Goal: Obtain resource: Download file/media

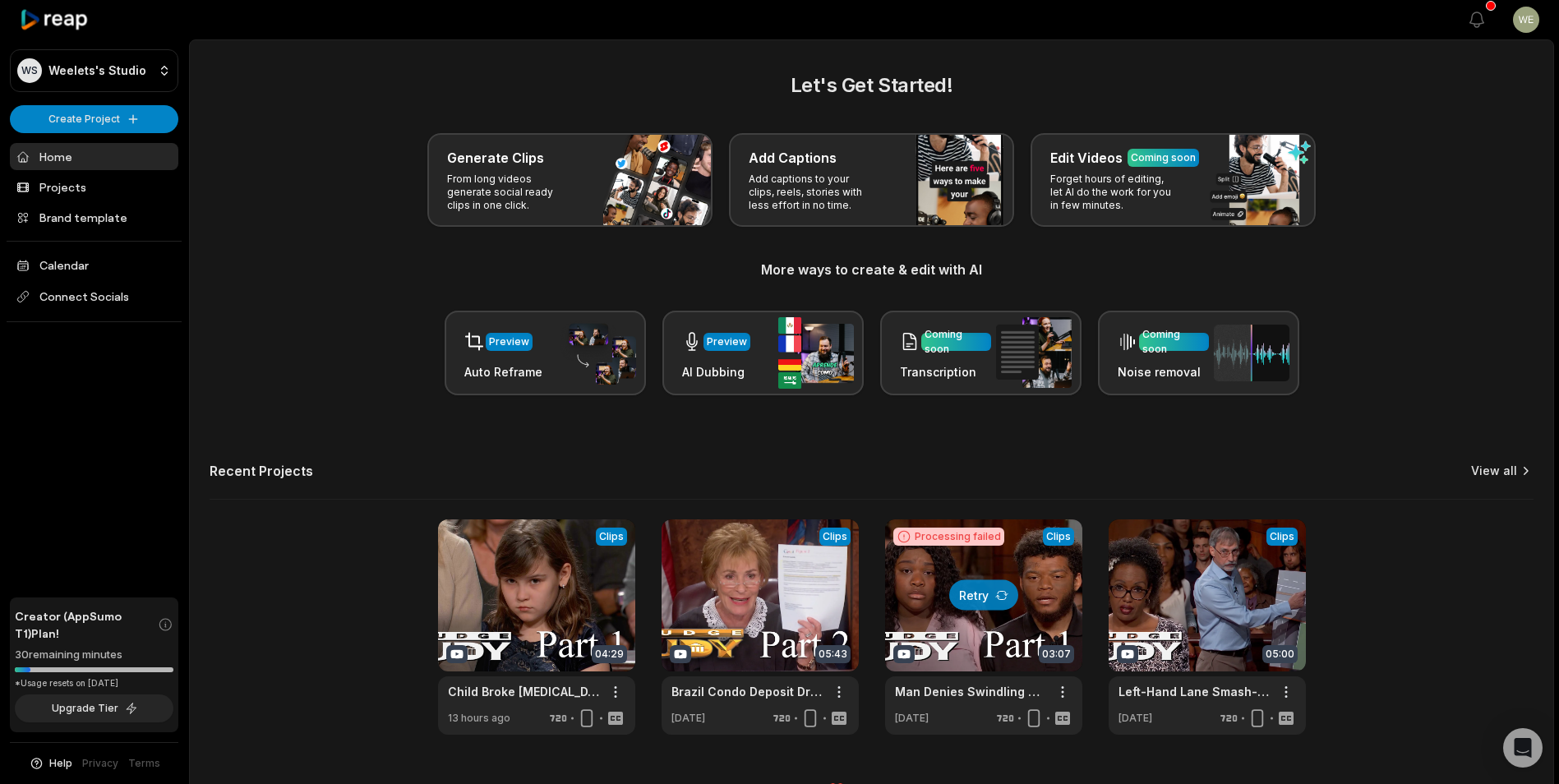
click at [1498, 469] on link "View all" at bounding box center [1494, 470] width 46 height 17
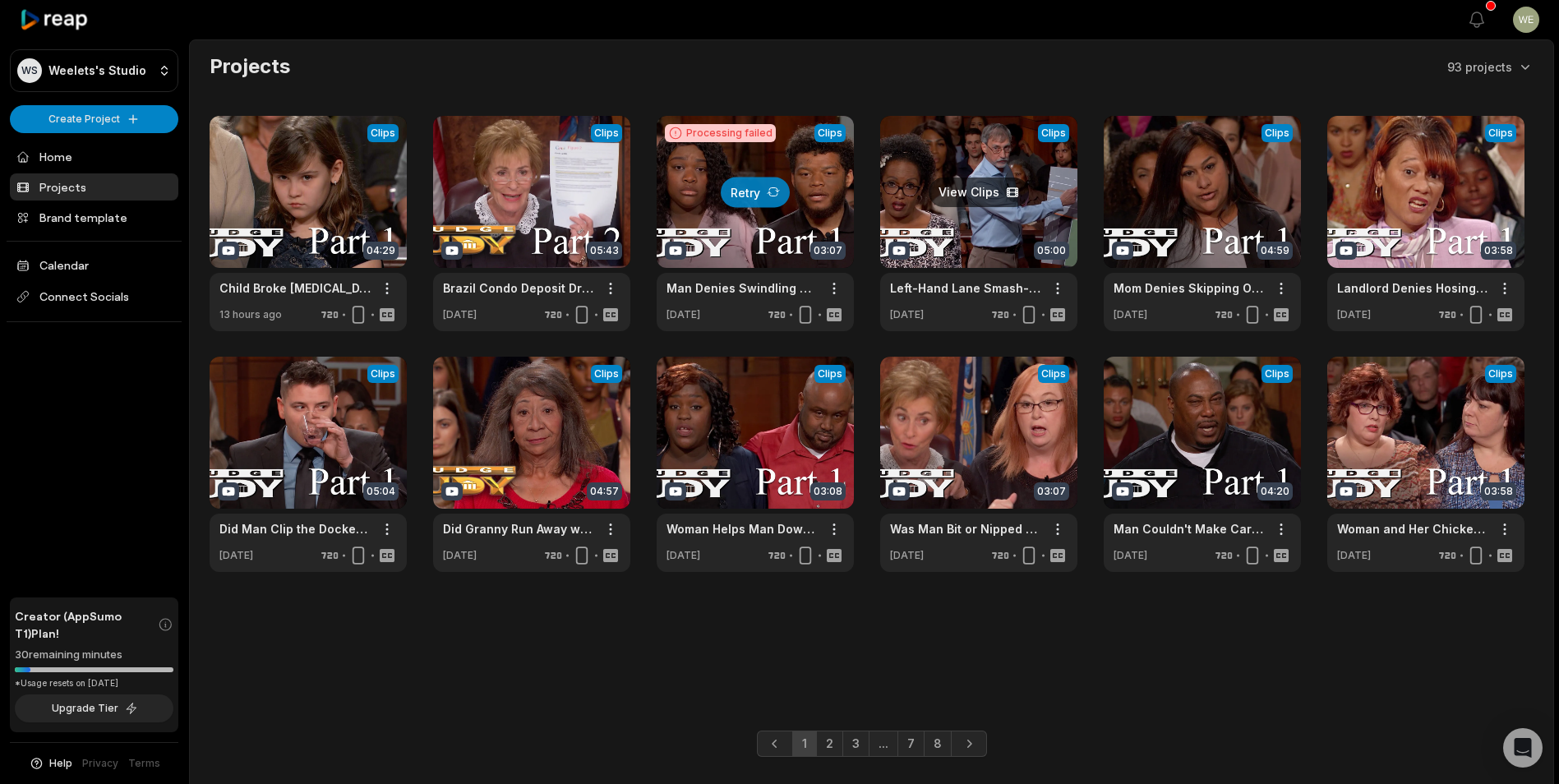
click at [965, 245] on link at bounding box center [978, 223] width 197 height 216
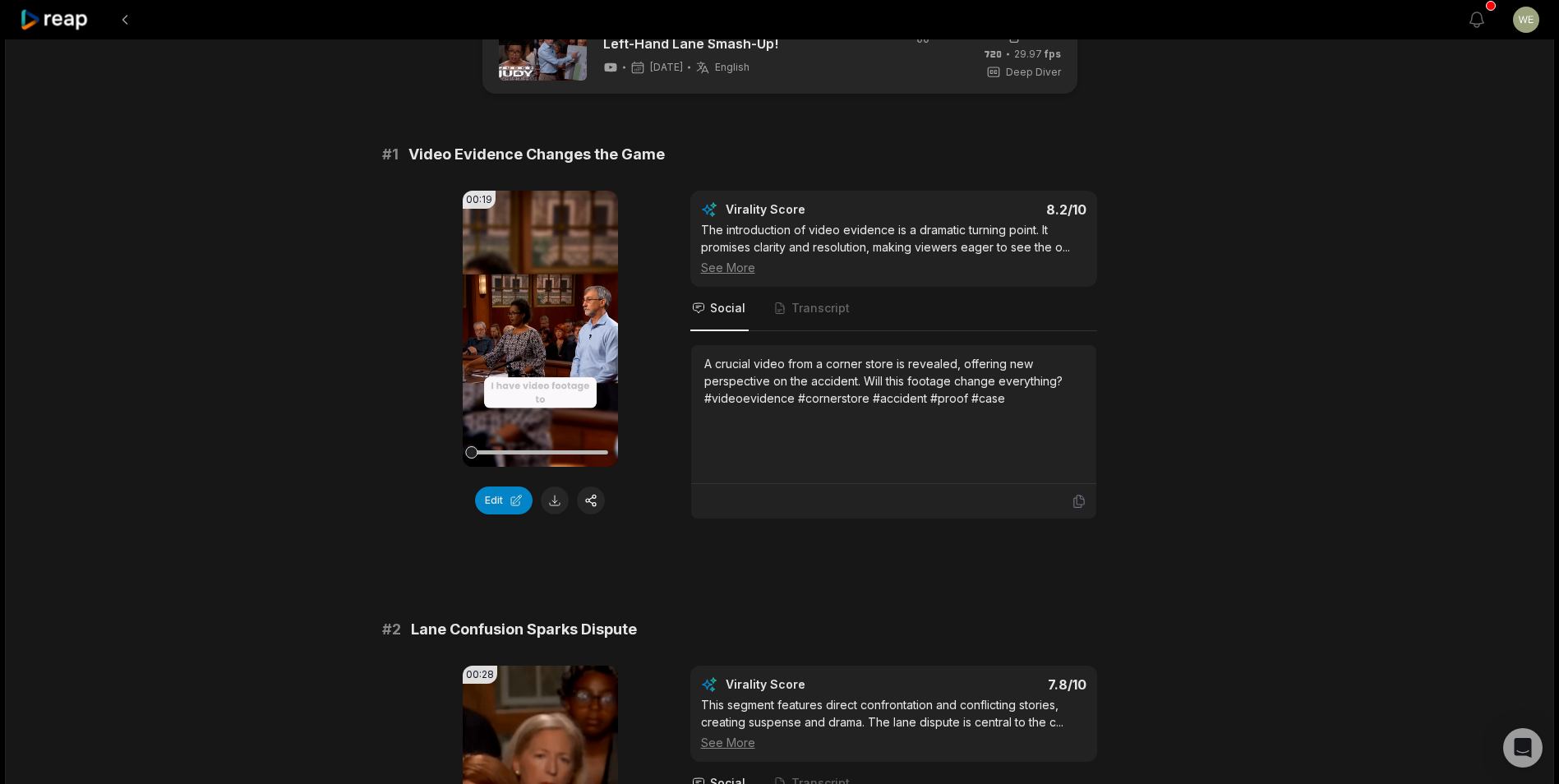
scroll to position [82, 0]
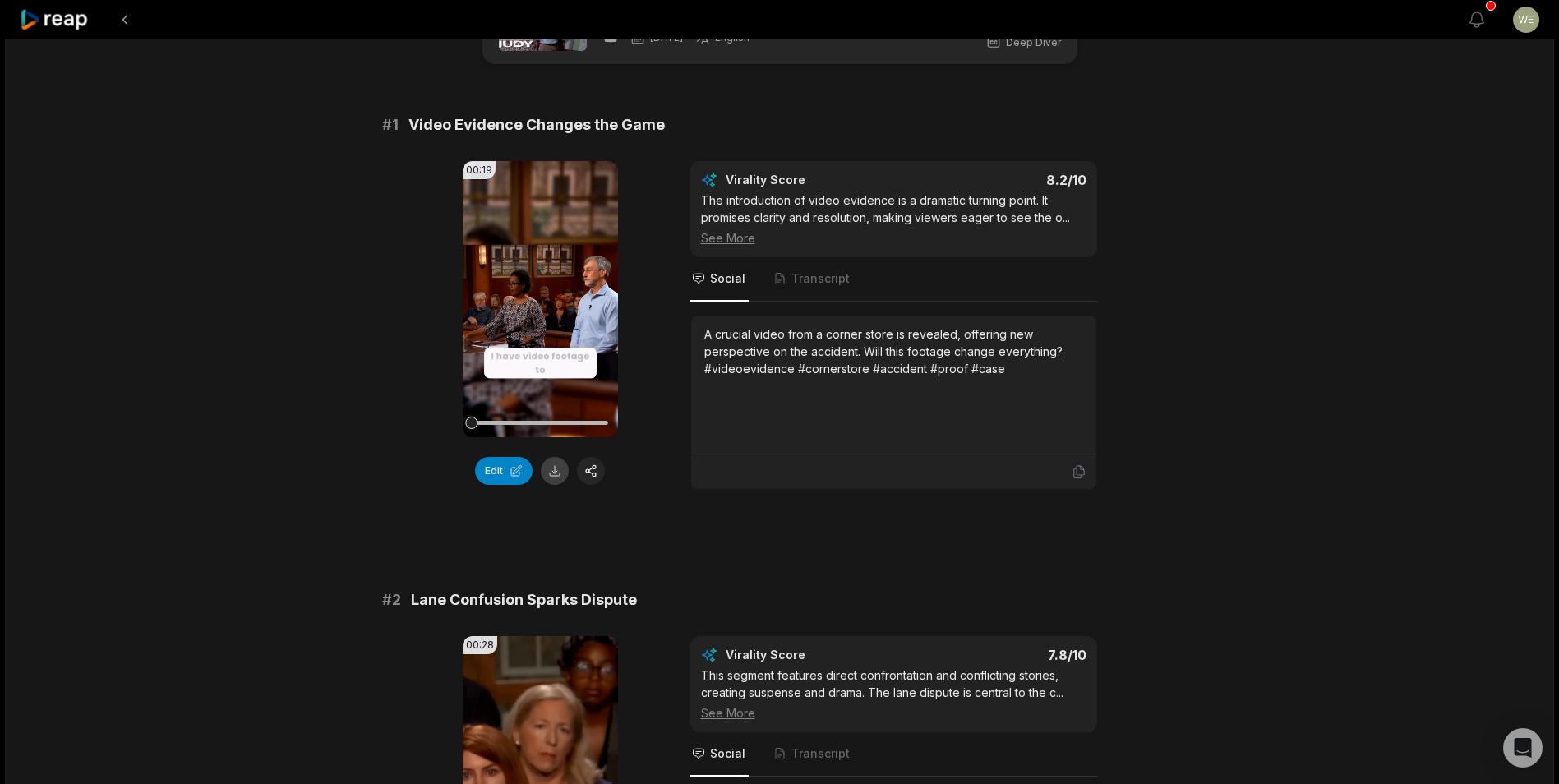
click at [556, 468] on button at bounding box center [555, 470] width 28 height 28
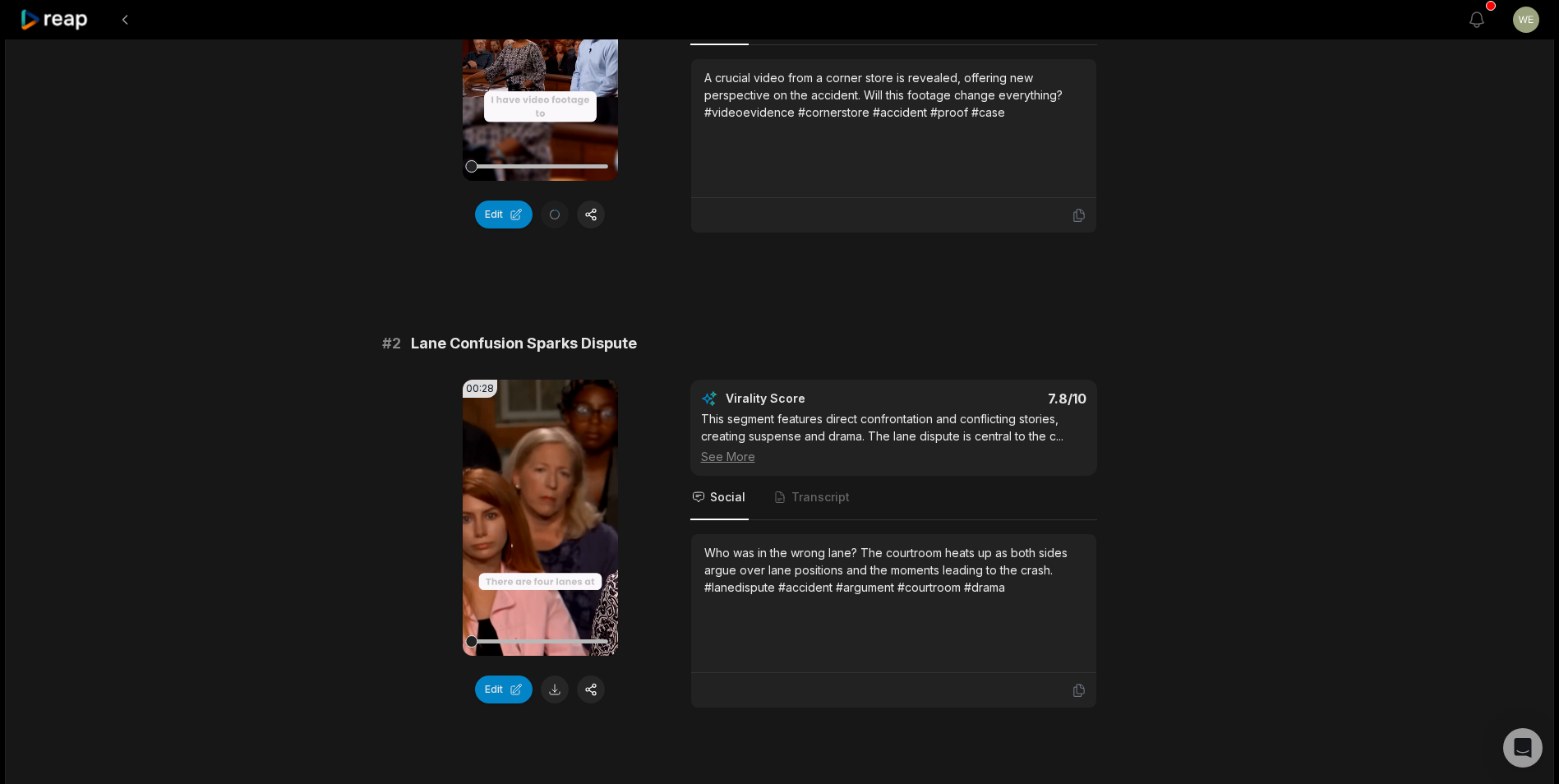
scroll to position [493, 0]
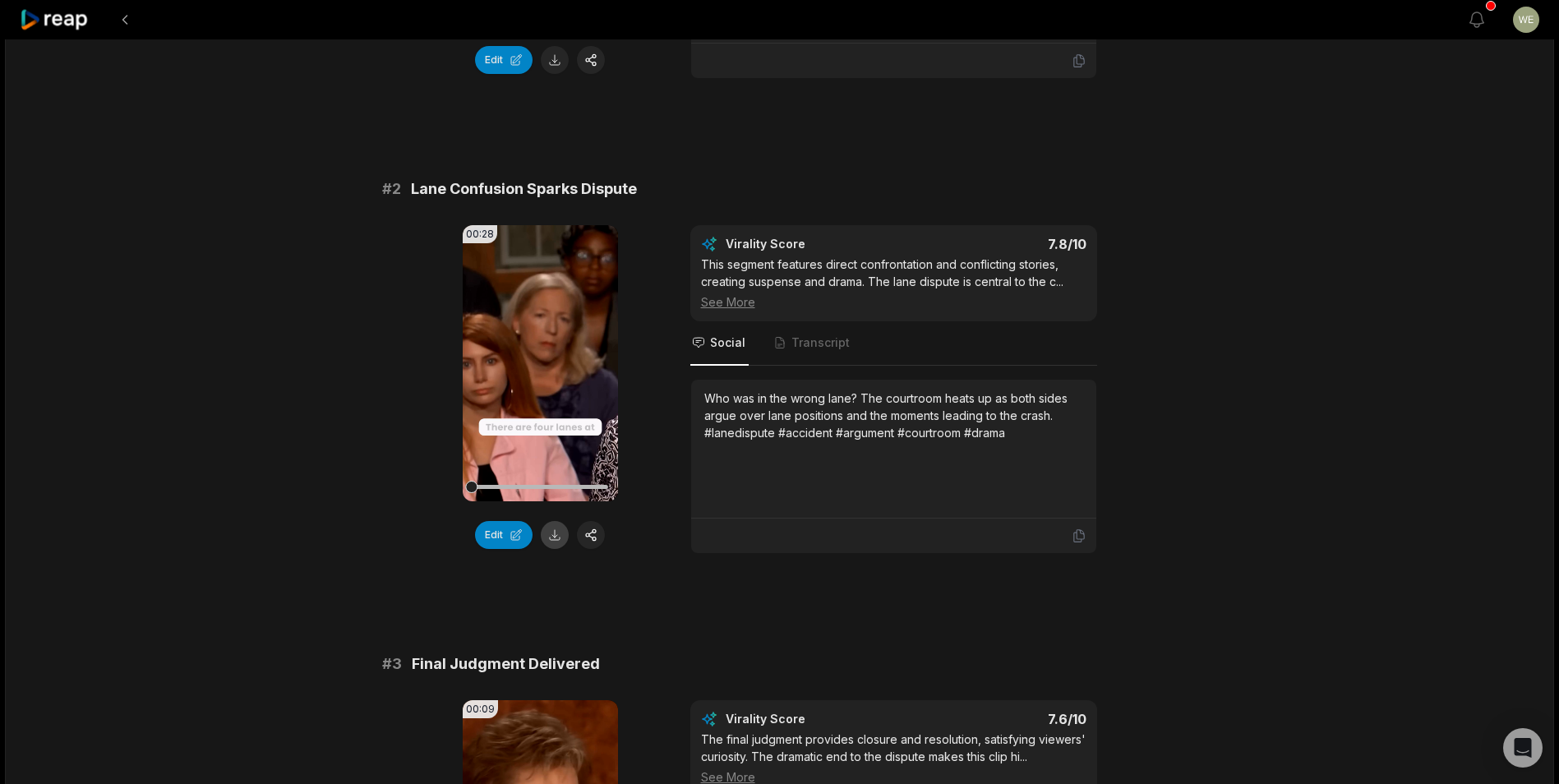
click at [553, 529] on button at bounding box center [555, 535] width 28 height 28
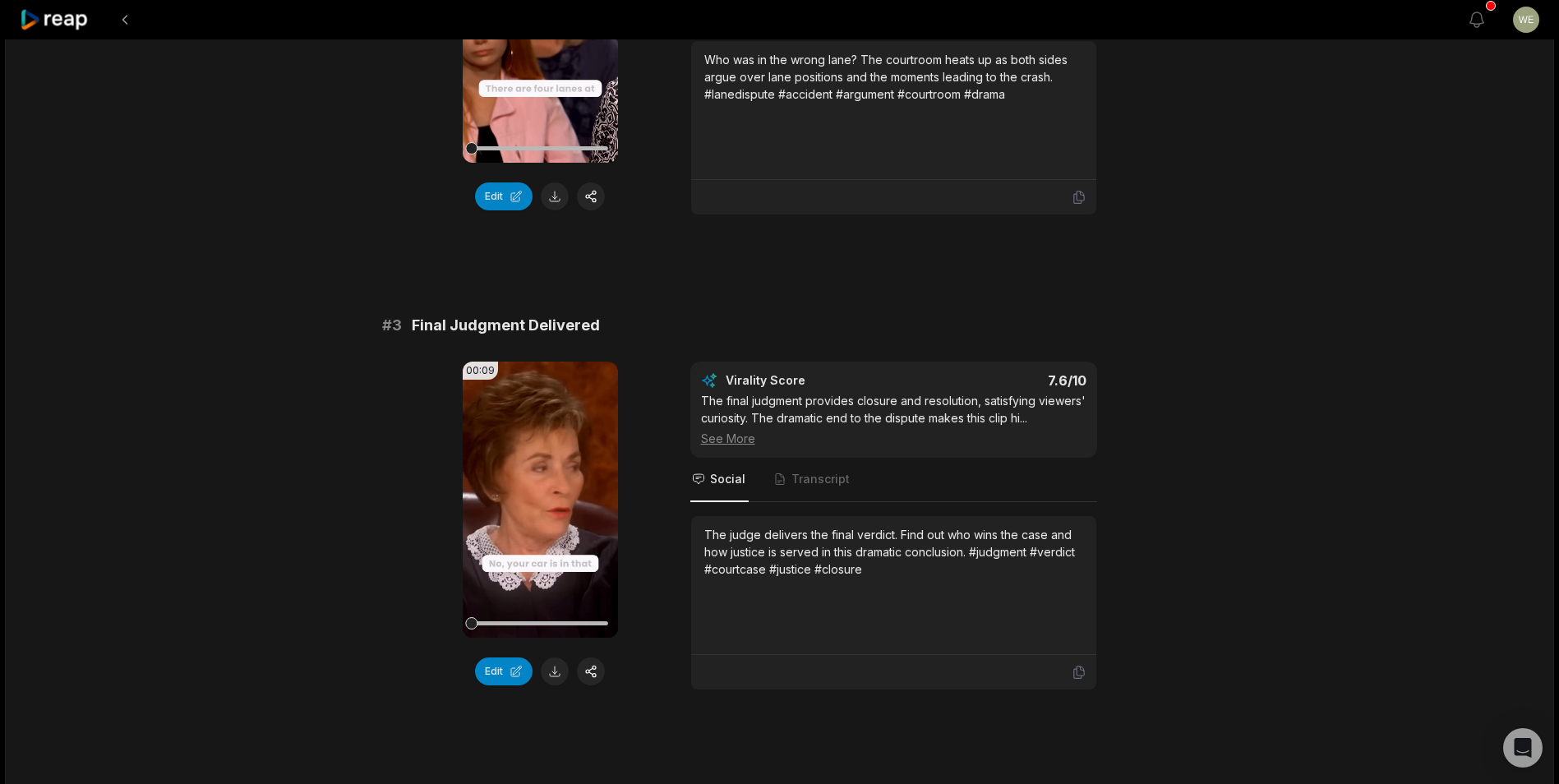
scroll to position [903, 0]
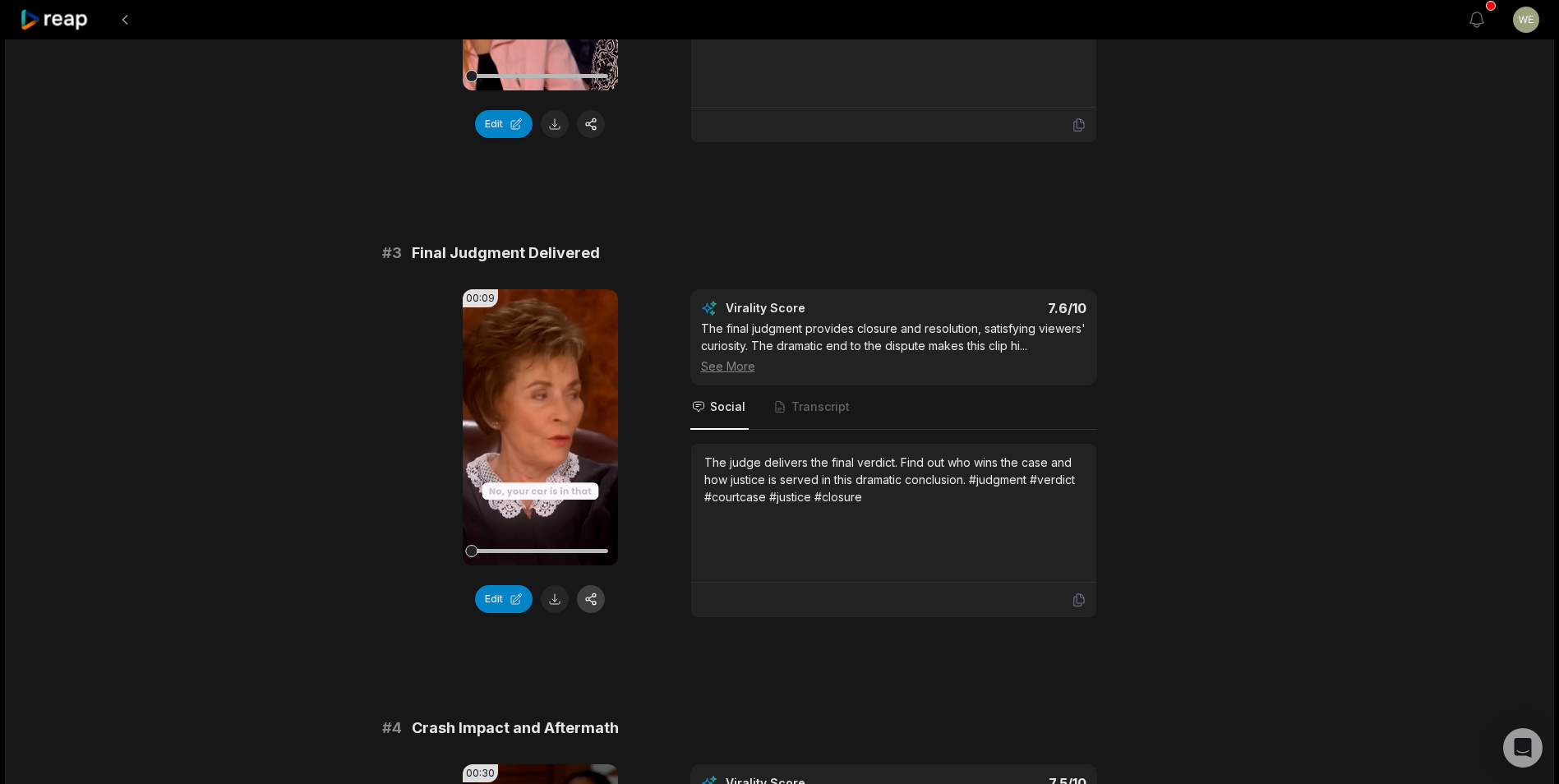
drag, startPoint x: 560, startPoint y: 596, endPoint x: 590, endPoint y: 587, distance: 31.3
click at [560, 596] on button at bounding box center [555, 599] width 28 height 28
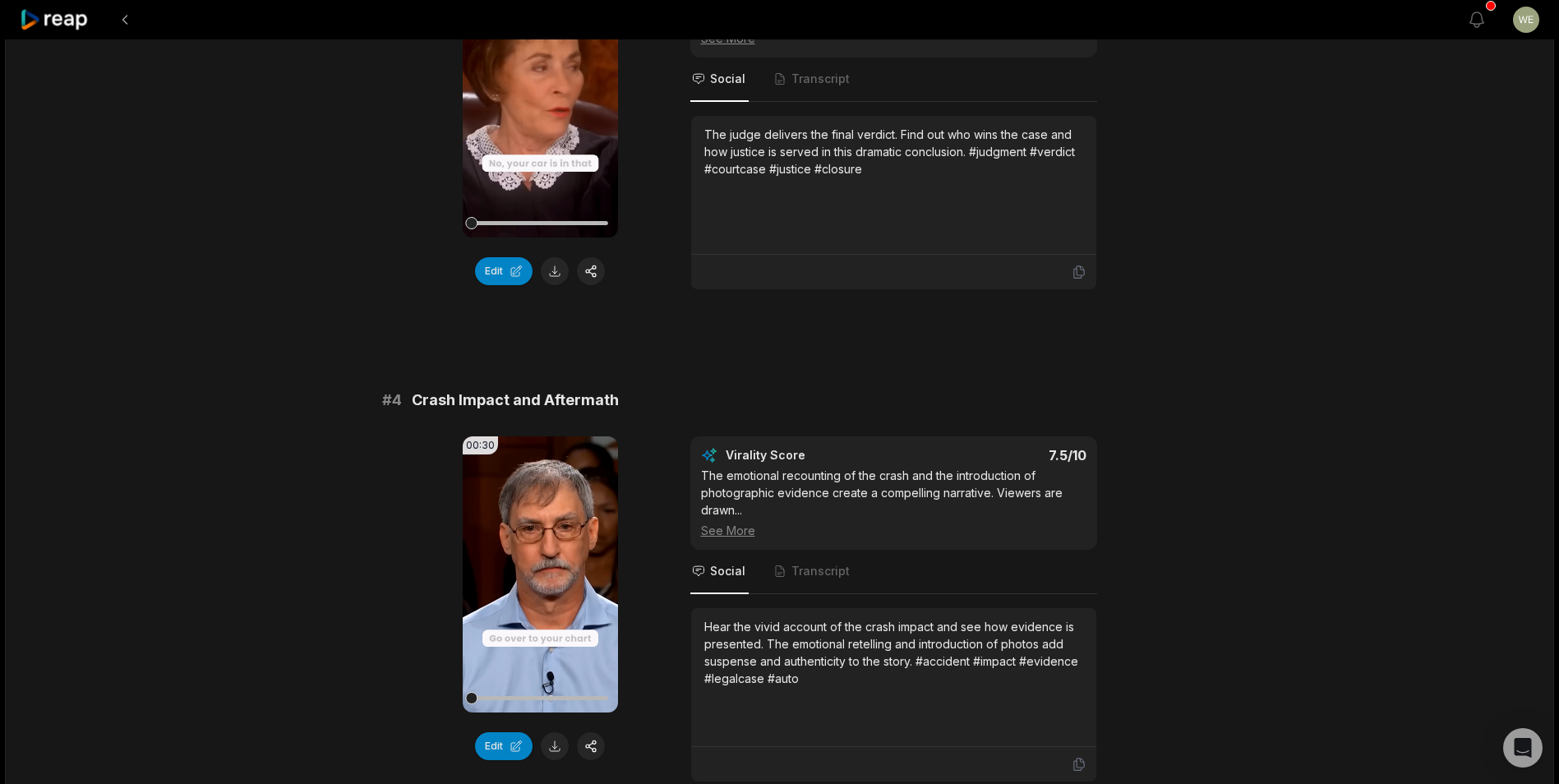
scroll to position [1396, 0]
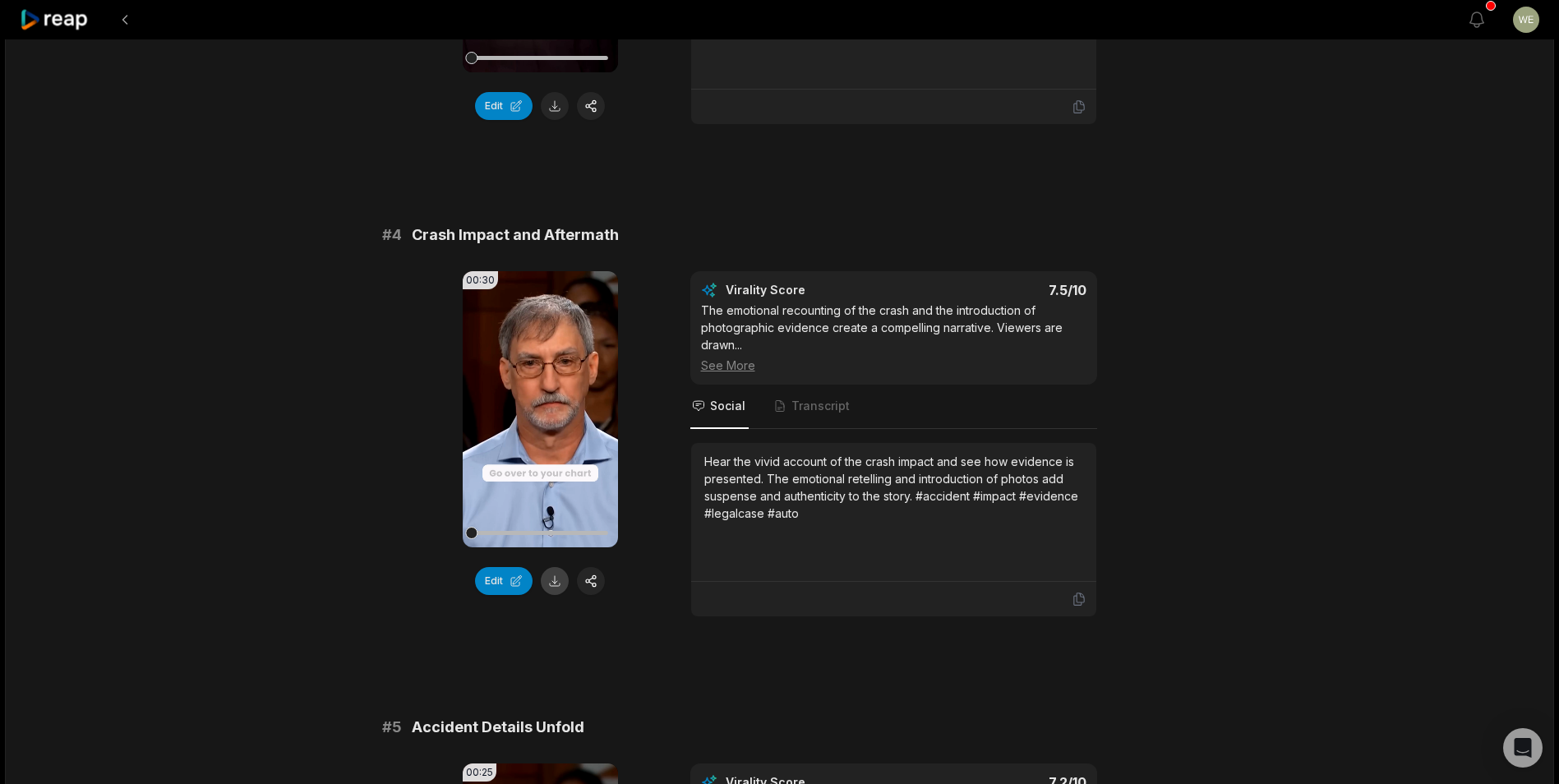
click at [555, 579] on button at bounding box center [555, 581] width 28 height 28
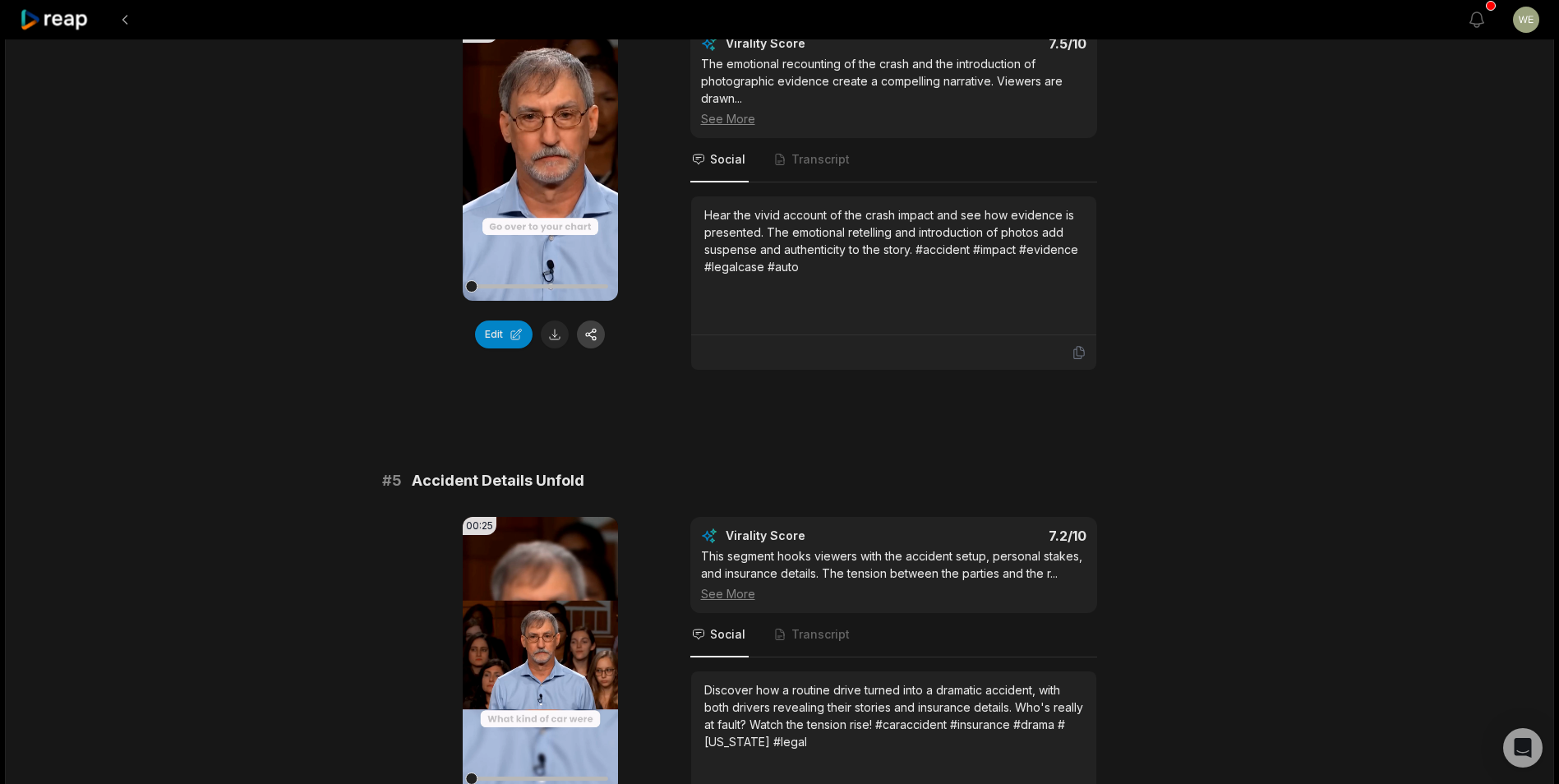
scroll to position [1889, 0]
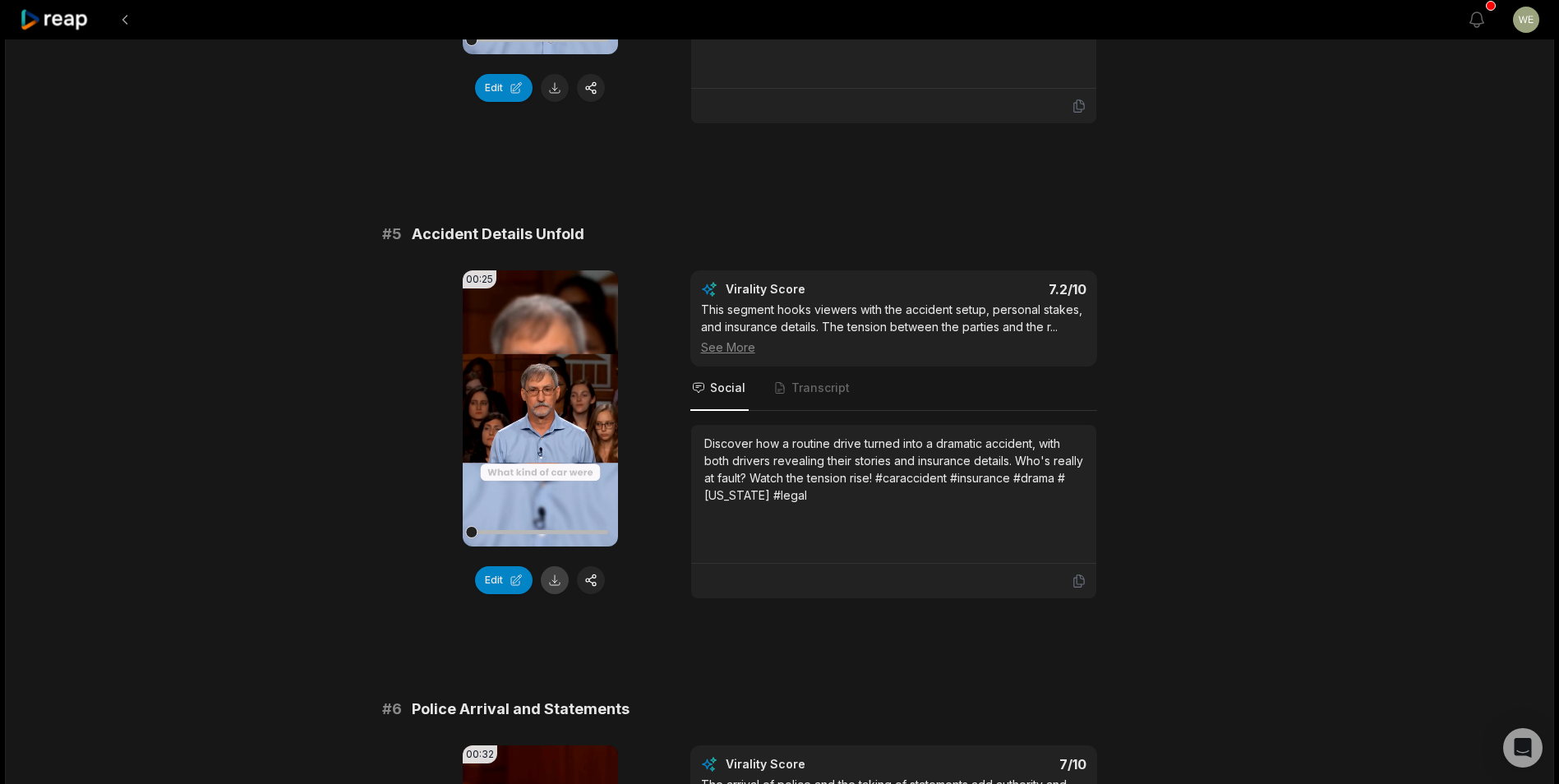
click at [555, 583] on button at bounding box center [555, 580] width 28 height 28
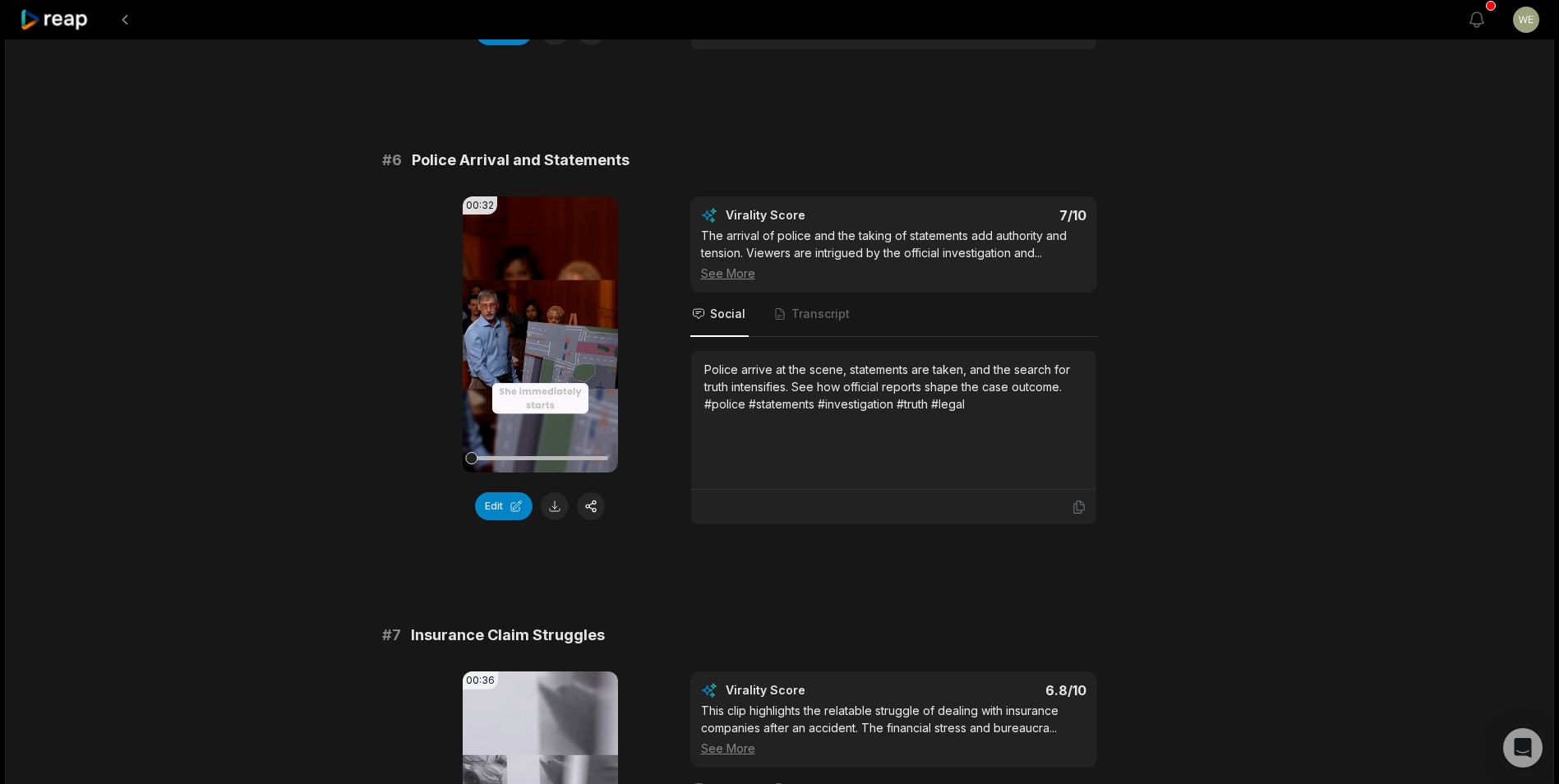
scroll to position [2464, 0]
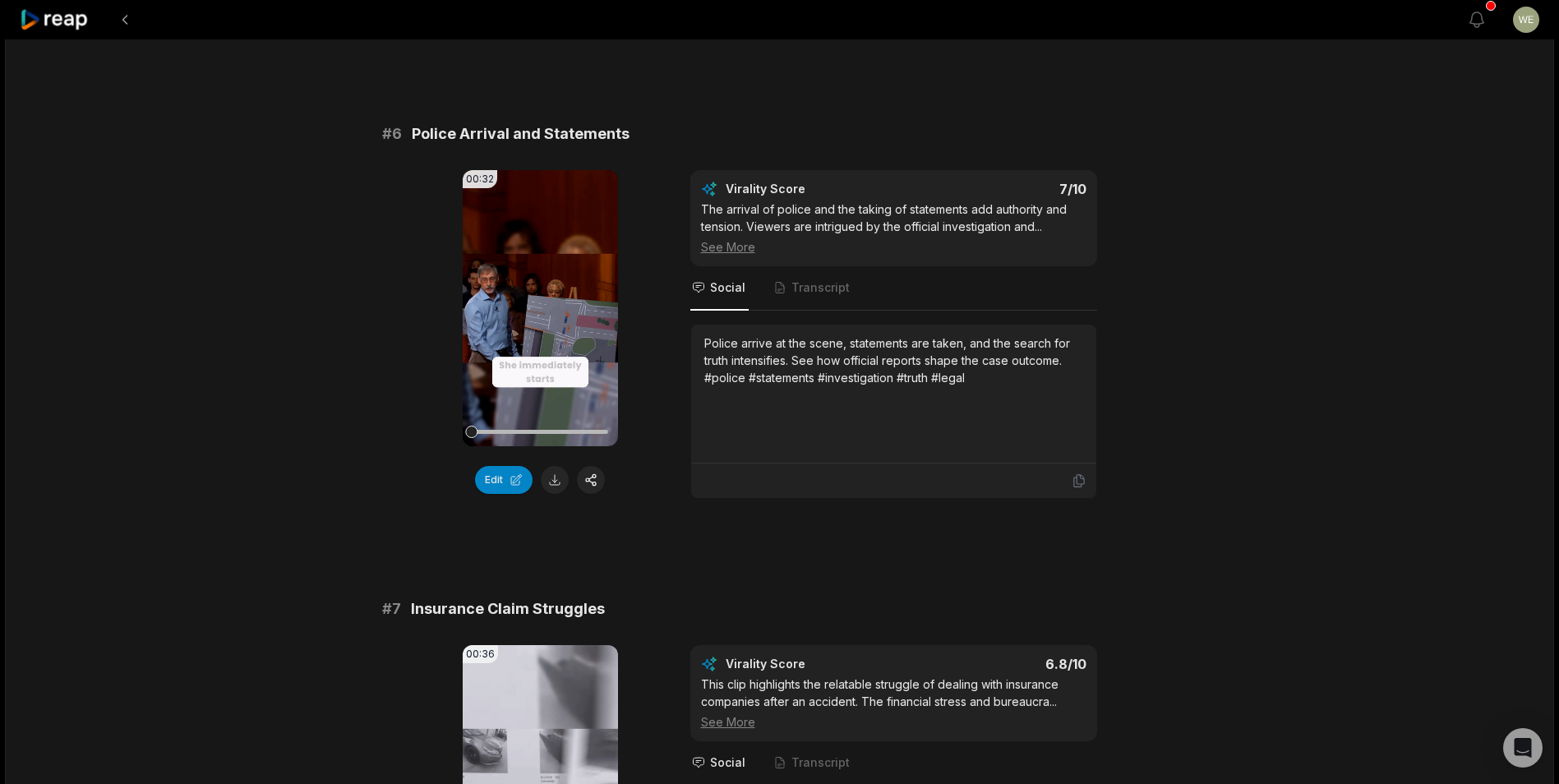
click at [556, 480] on button at bounding box center [555, 480] width 28 height 28
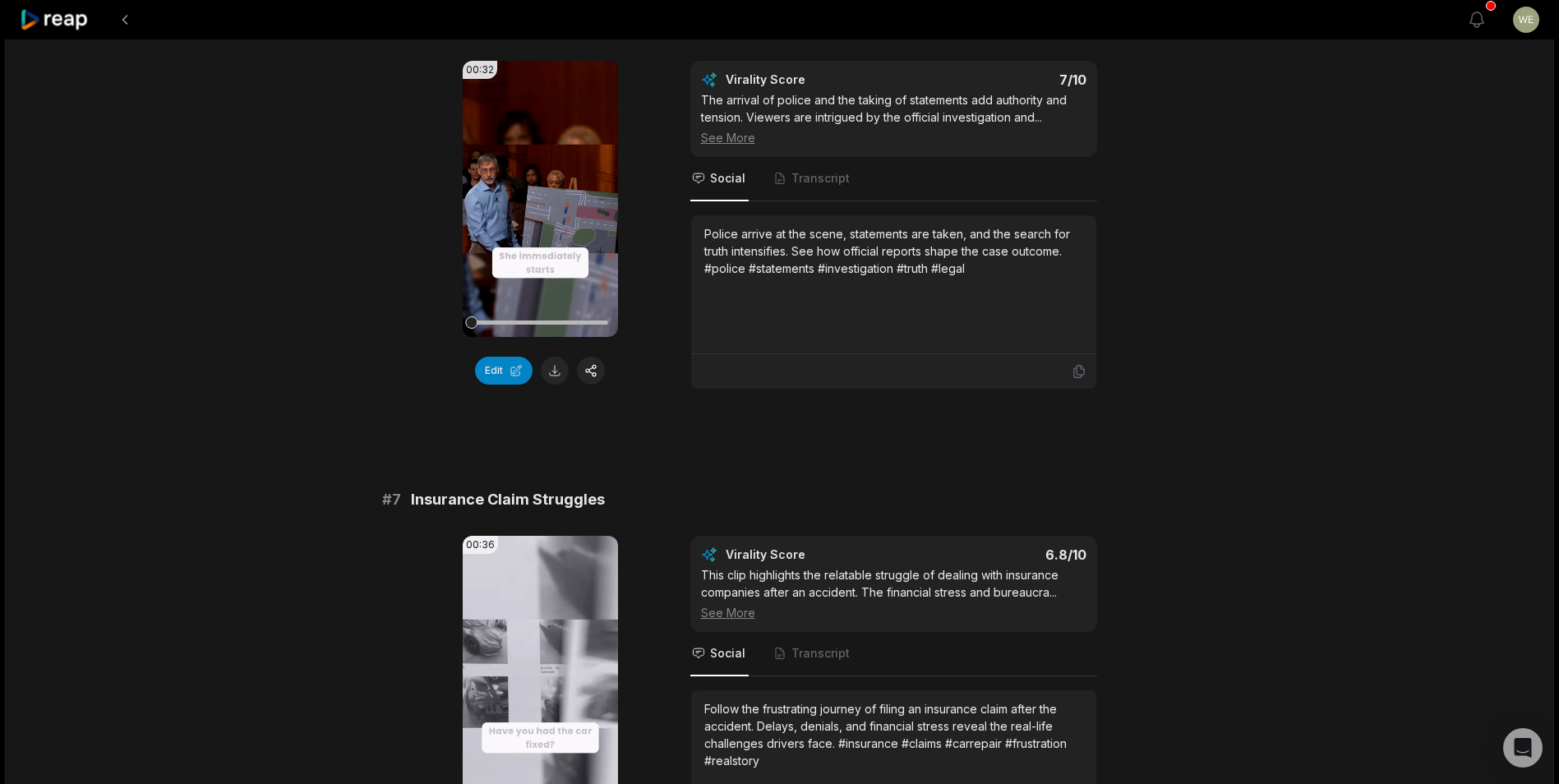
scroll to position [2710, 0]
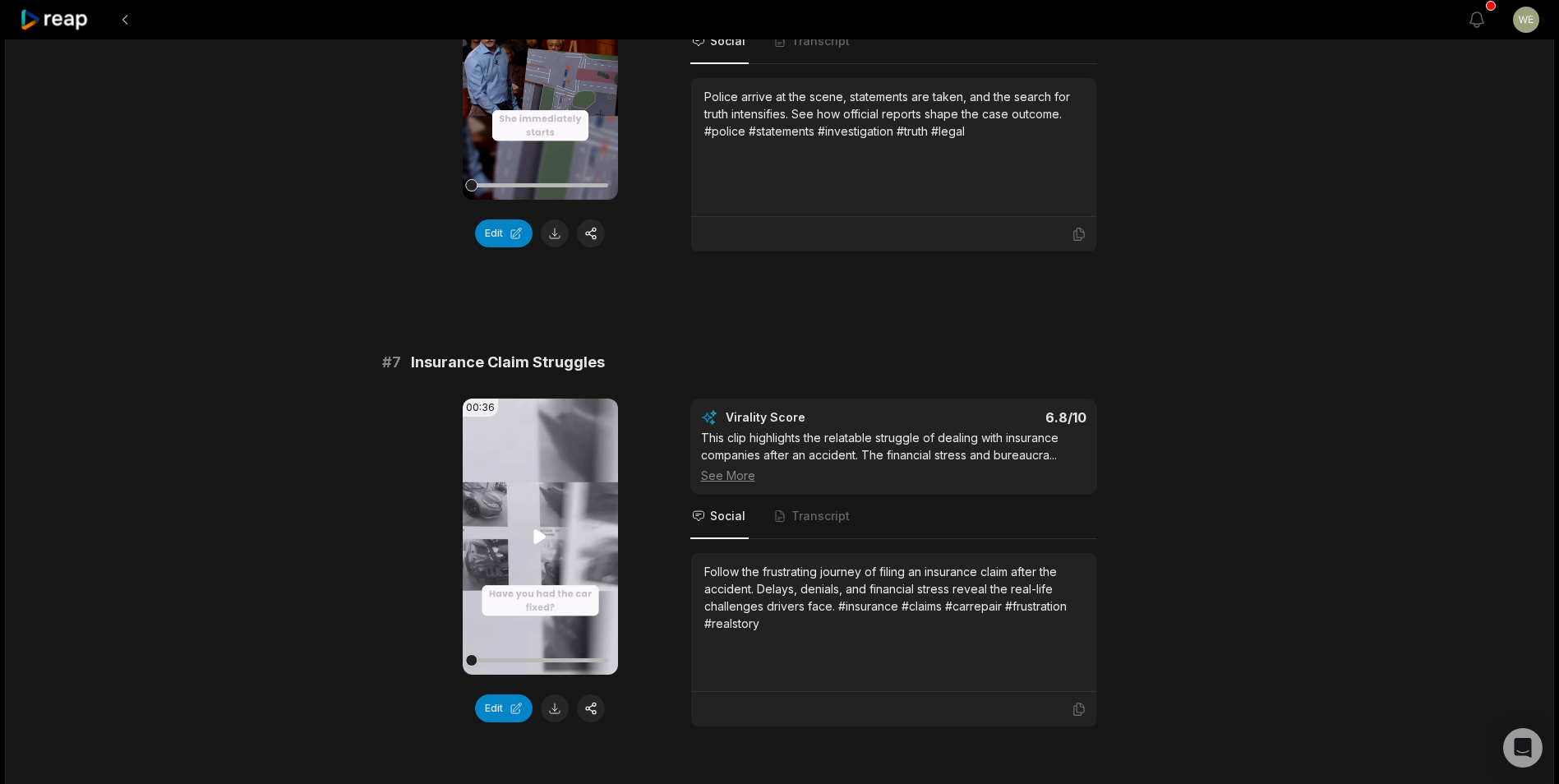
drag, startPoint x: 555, startPoint y: 705, endPoint x: 609, endPoint y: 670, distance: 64.4
click at [555, 705] on button at bounding box center [555, 708] width 28 height 28
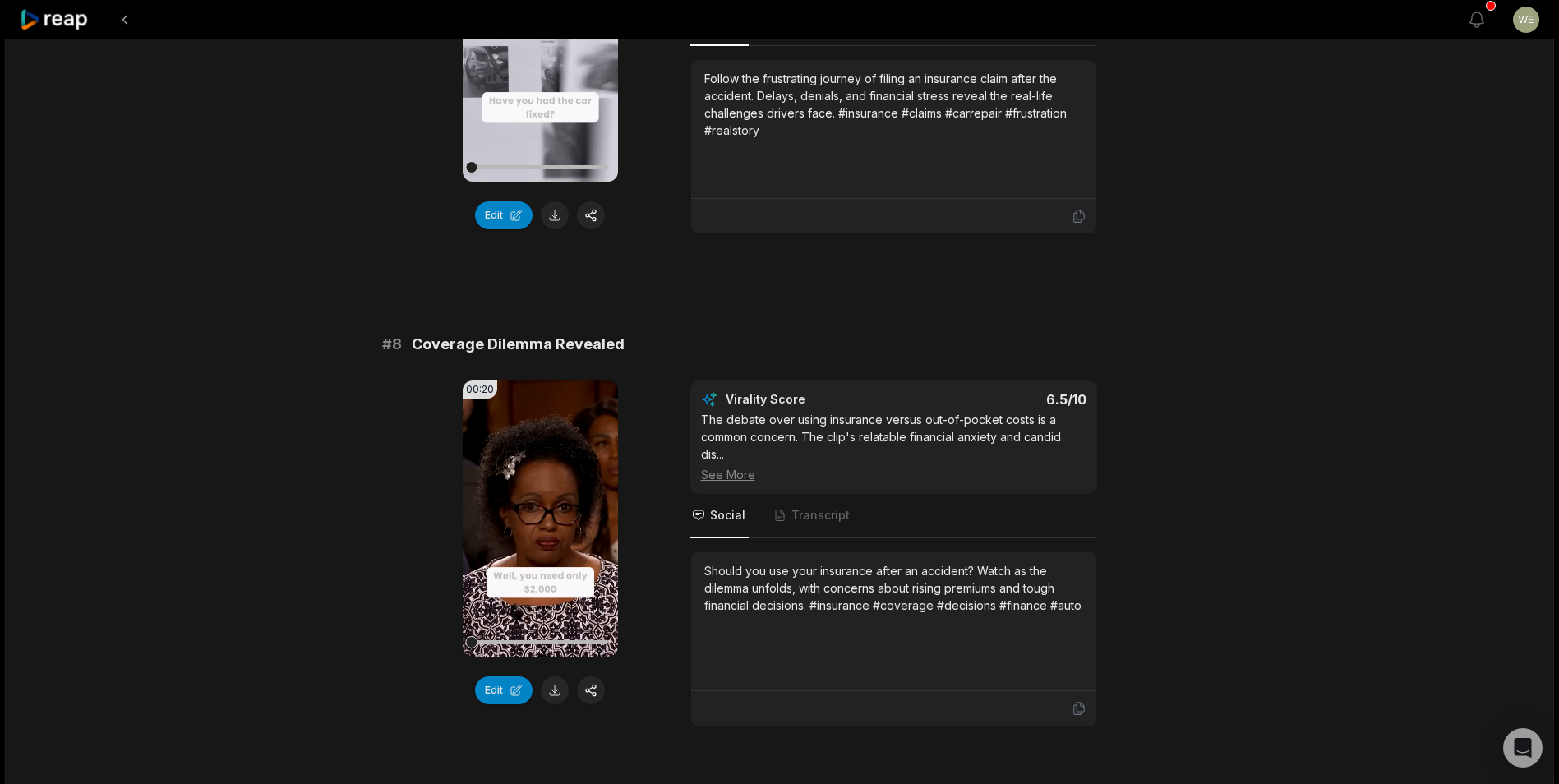
scroll to position [3270, 0]
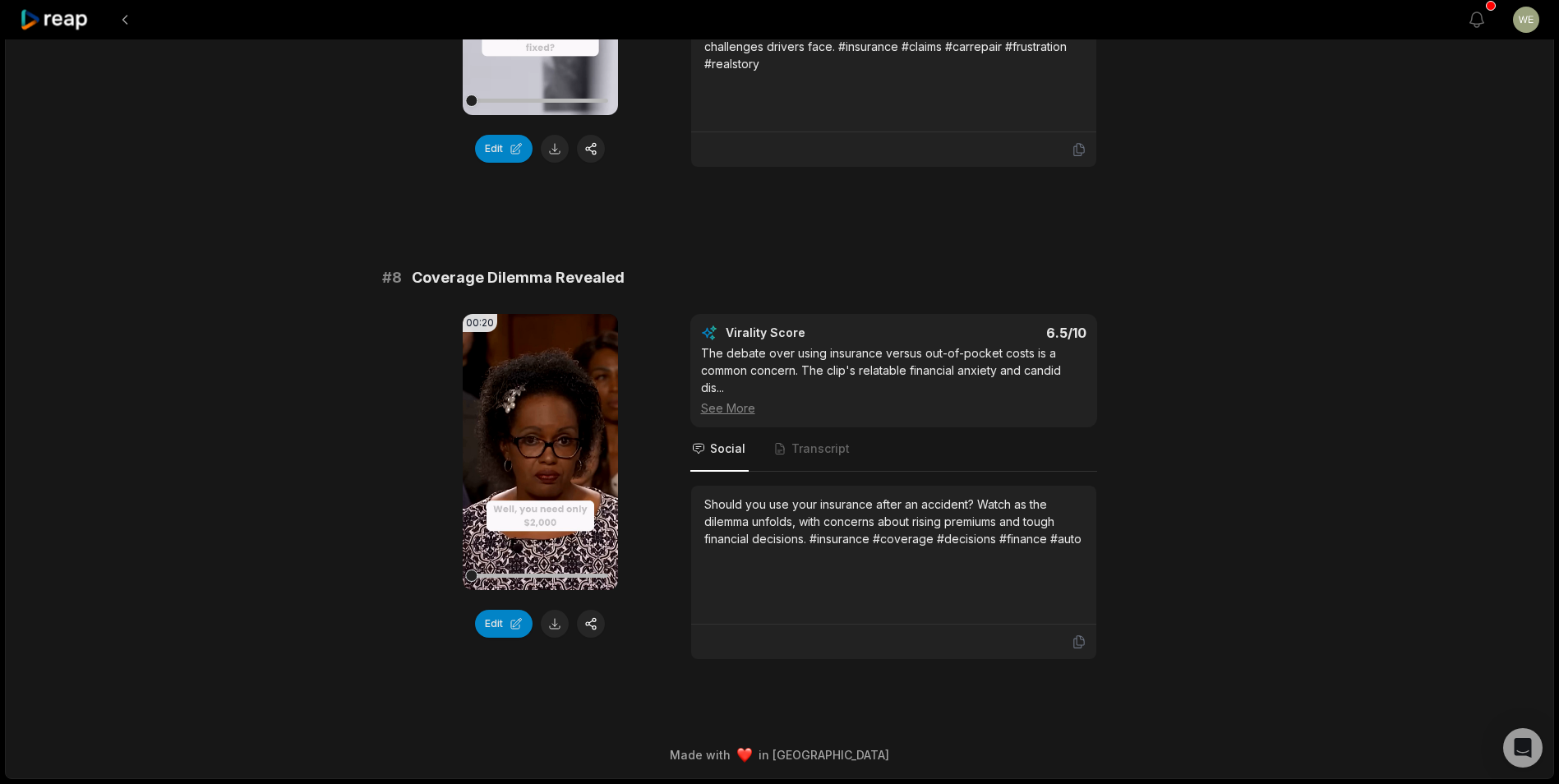
drag, startPoint x: 550, startPoint y: 624, endPoint x: 642, endPoint y: 605, distance: 93.9
click at [550, 624] on button at bounding box center [555, 623] width 28 height 28
drag, startPoint x: 1051, startPoint y: 229, endPoint x: 1116, endPoint y: 210, distance: 67.7
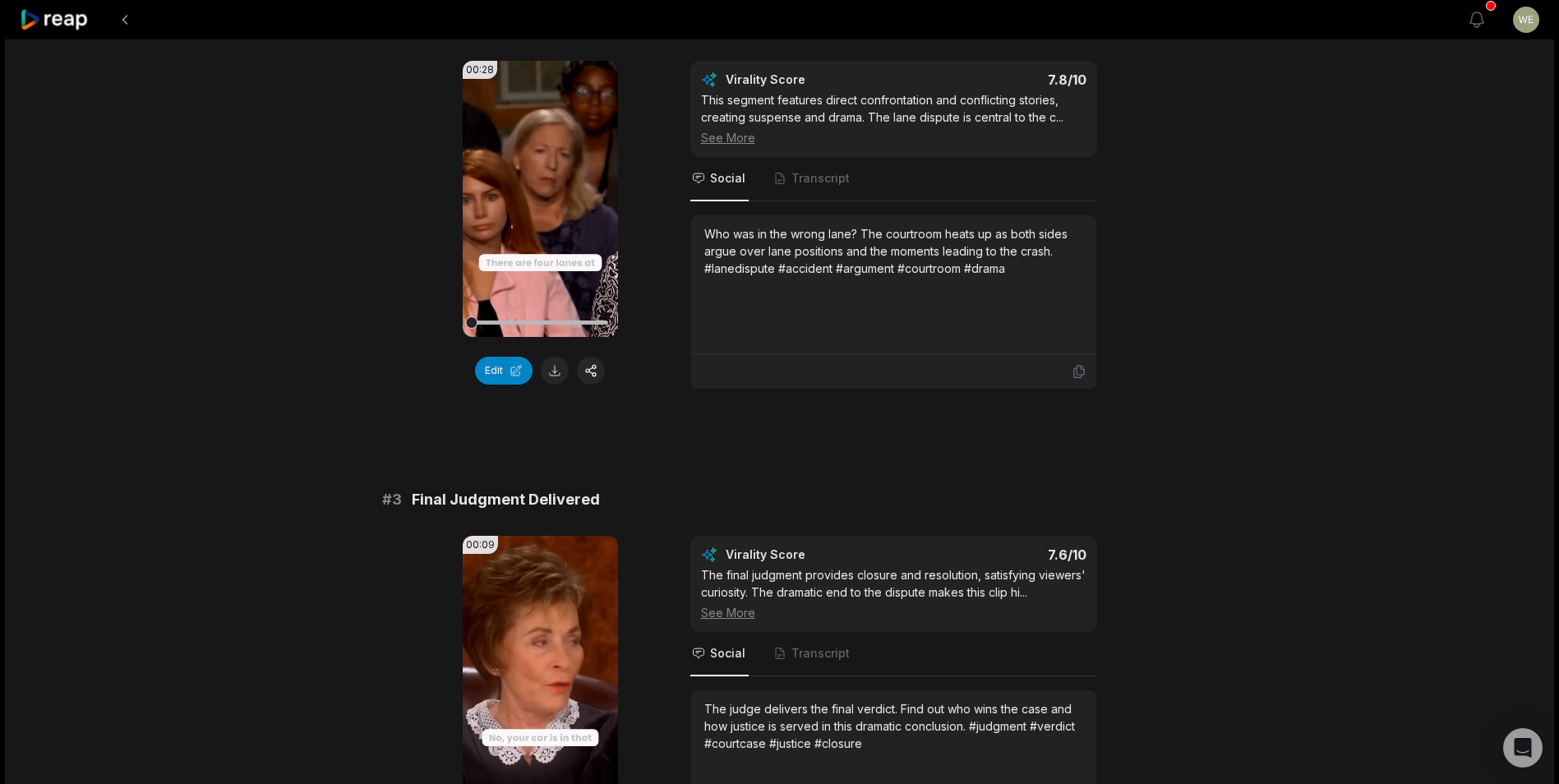
scroll to position [986, 0]
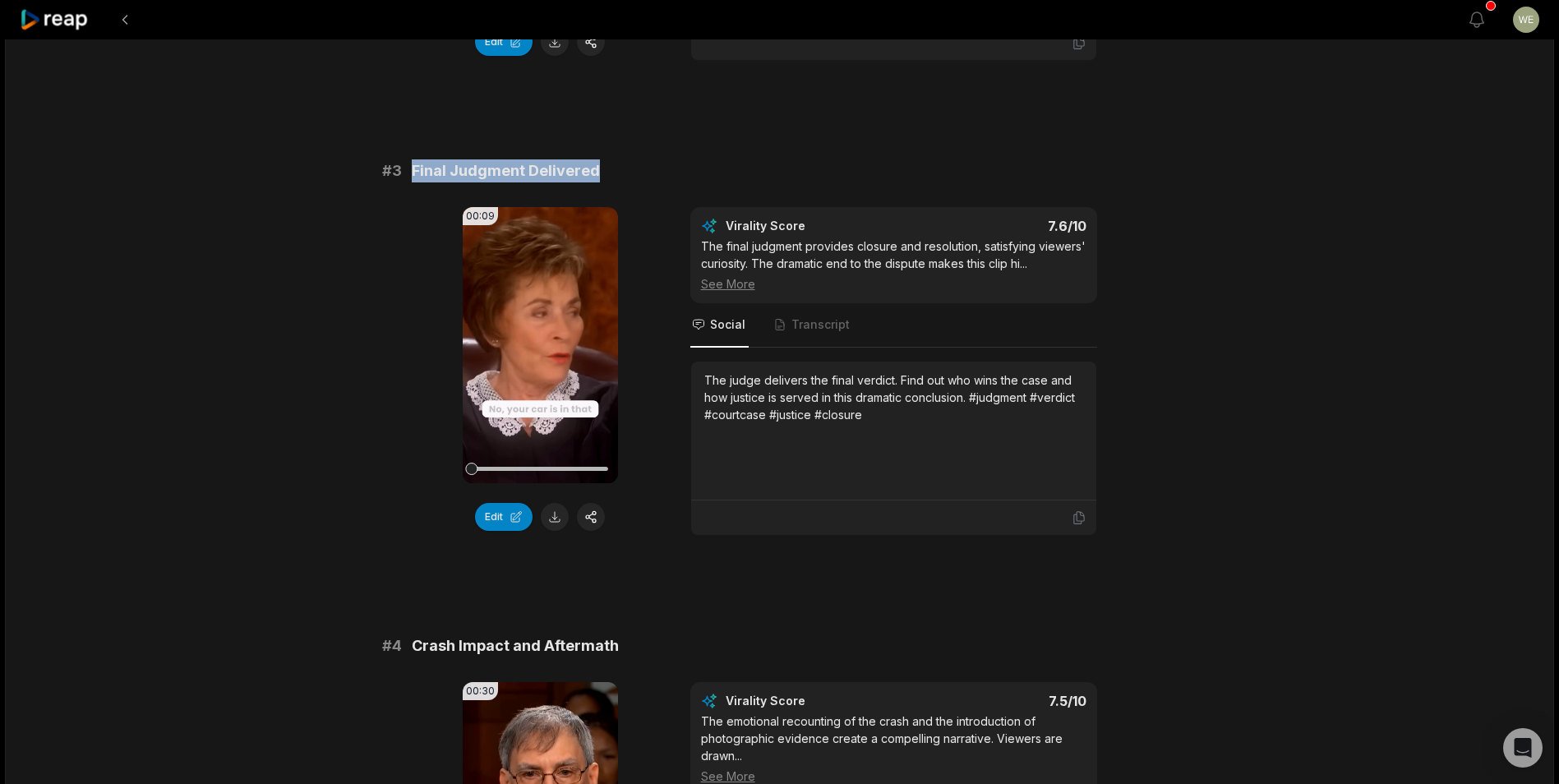
drag, startPoint x: 408, startPoint y: 171, endPoint x: 643, endPoint y: 171, distance: 235.0
click at [643, 171] on div "# 3 Final Judgment Delivered" at bounding box center [779, 170] width 796 height 23
drag, startPoint x: 643, startPoint y: 171, endPoint x: 553, endPoint y: 173, distance: 90.0
copy span "Final Judgment Delivered"
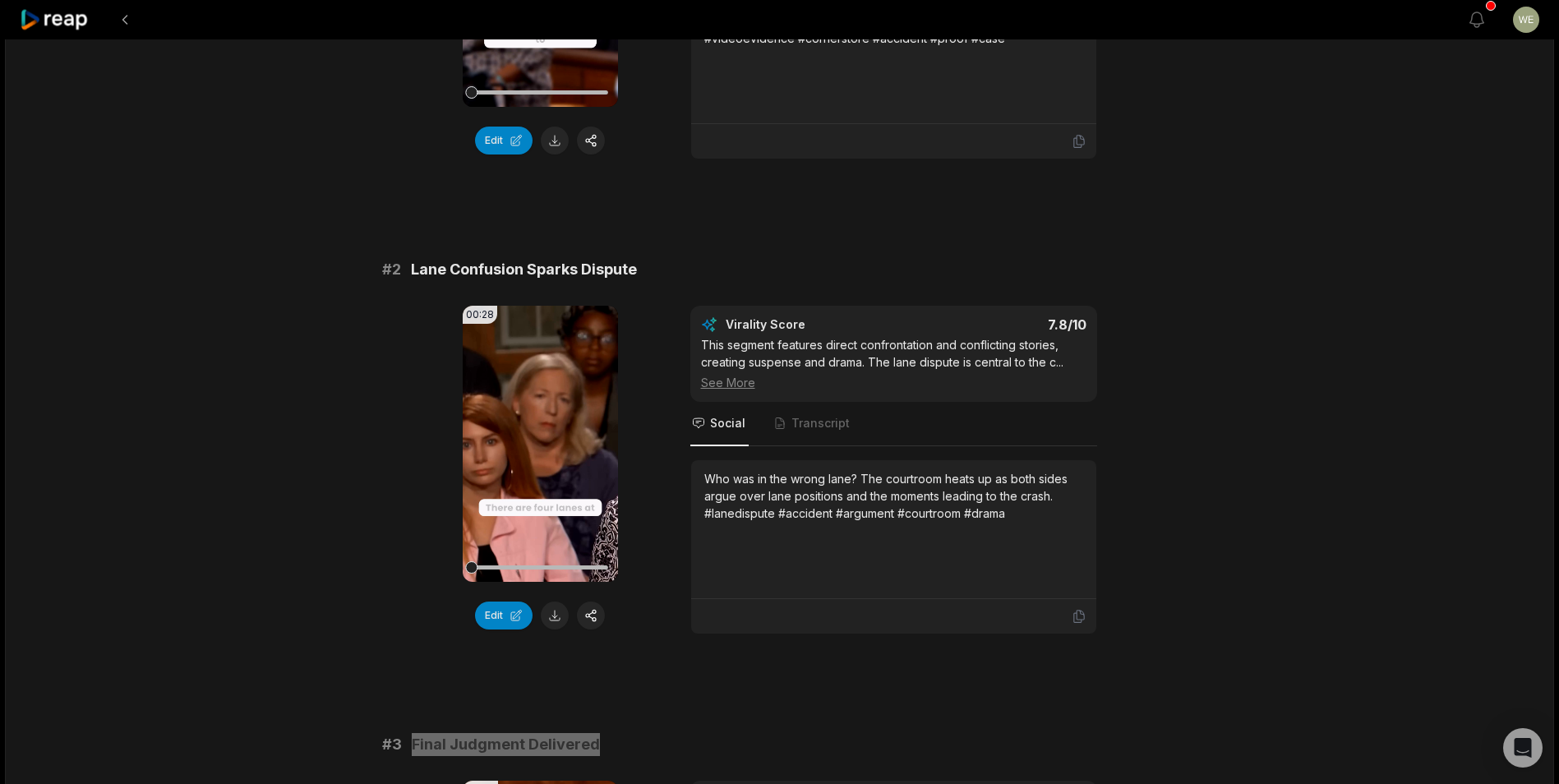
scroll to position [410, 0]
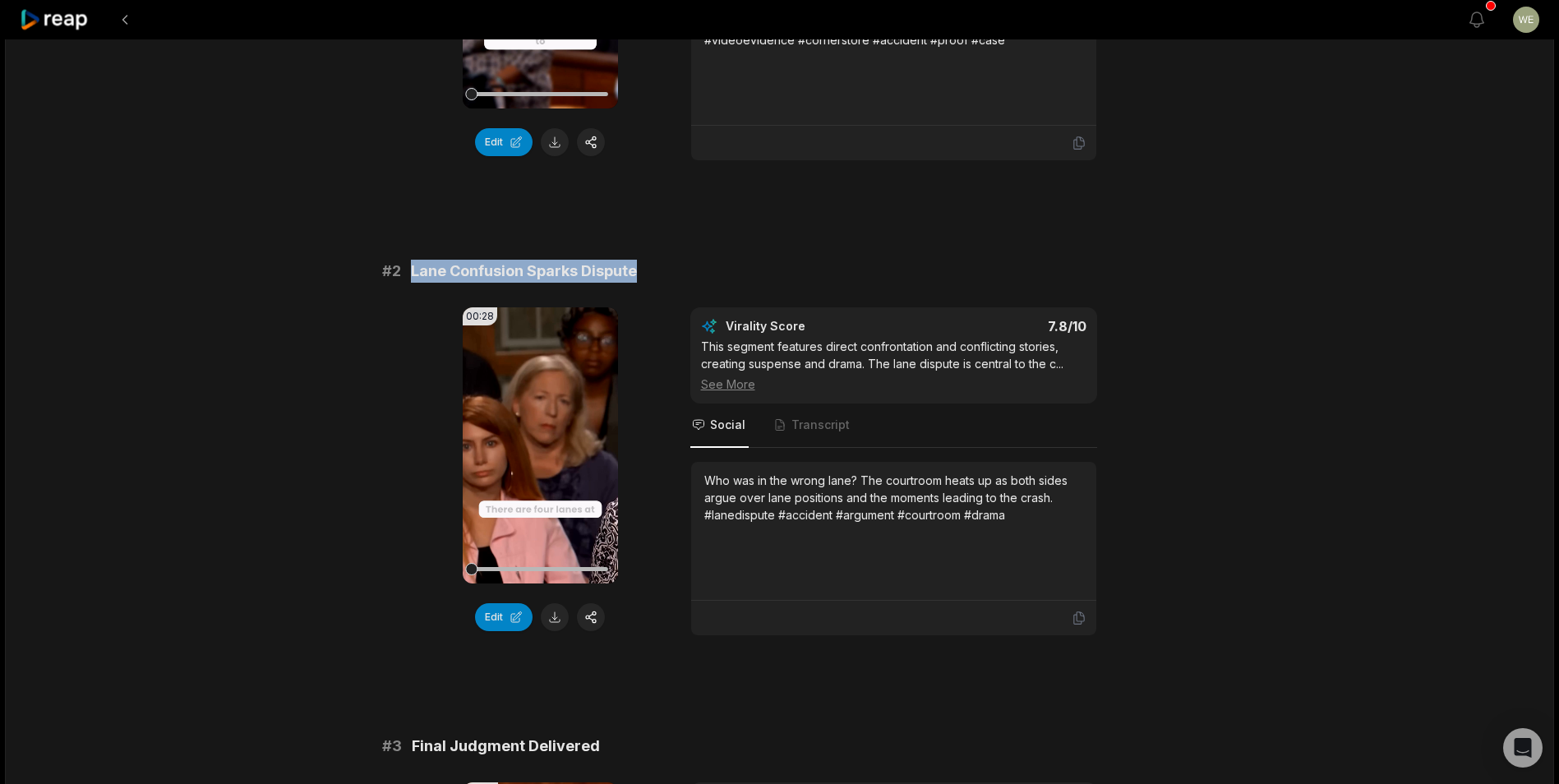
drag, startPoint x: 410, startPoint y: 272, endPoint x: 642, endPoint y: 261, distance: 232.3
click at [642, 261] on div "# 2 Lane Confusion Sparks Dispute" at bounding box center [779, 271] width 796 height 23
drag, startPoint x: 642, startPoint y: 261, endPoint x: 563, endPoint y: 272, distance: 79.8
copy span "Lane Confusion Sparks Dispute"
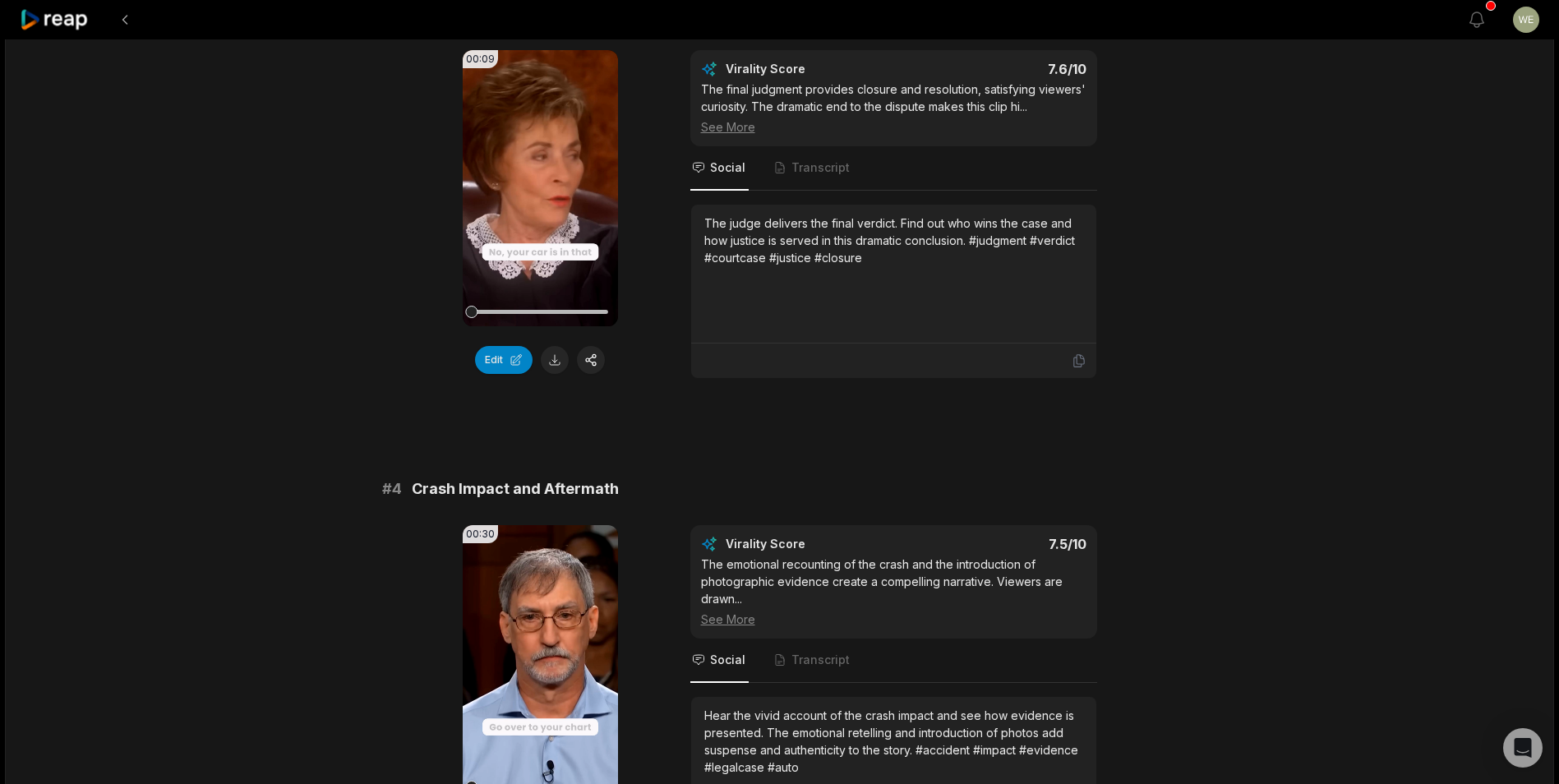
scroll to position [1314, 0]
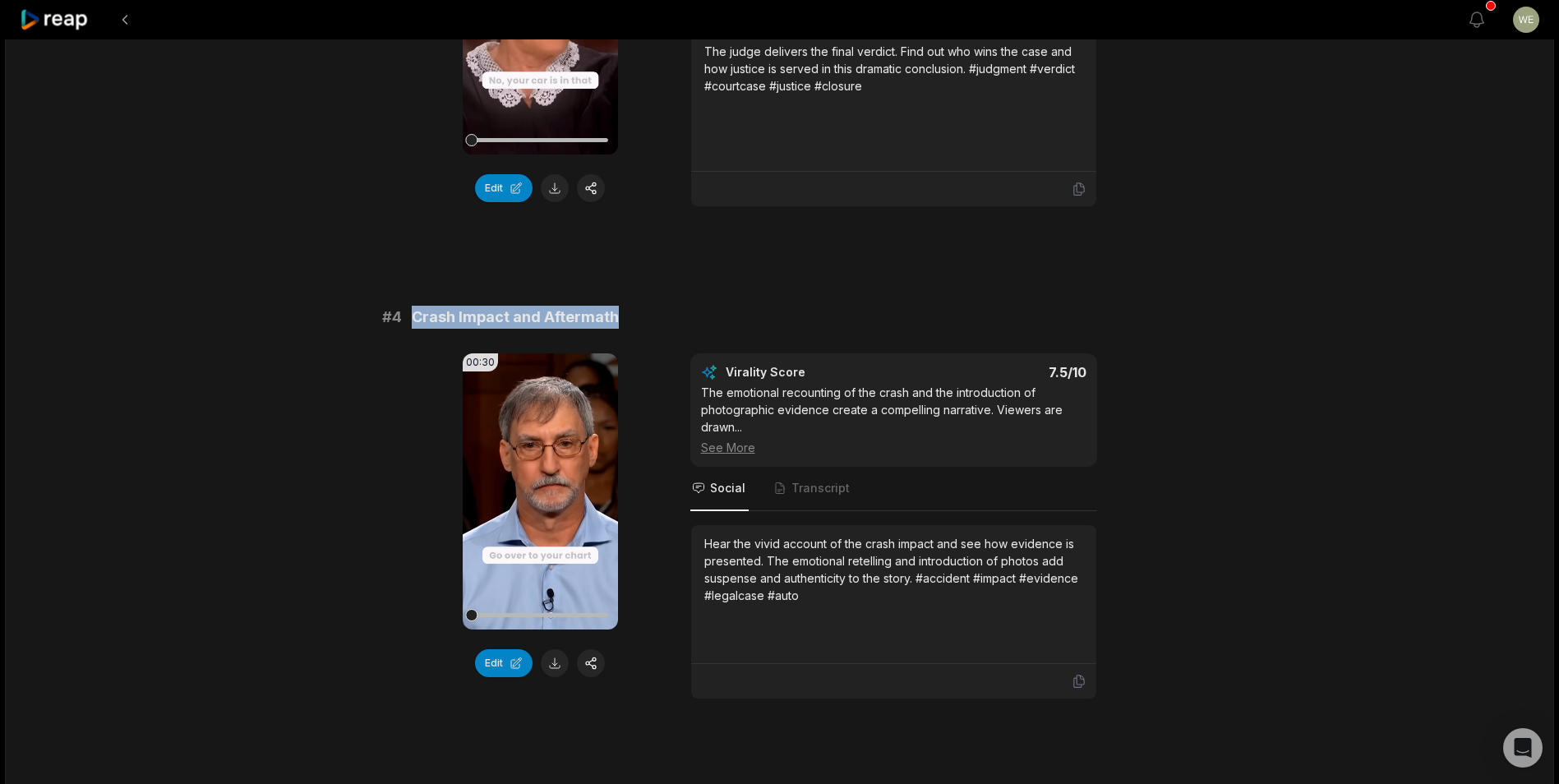
drag, startPoint x: 407, startPoint y: 315, endPoint x: 651, endPoint y: 313, distance: 244.0
click at [651, 313] on div "# 4 Crash Impact and Aftermath" at bounding box center [779, 317] width 796 height 23
drag, startPoint x: 651, startPoint y: 313, endPoint x: 541, endPoint y: 312, distance: 110.0
copy span "Crash Impact and Aftermath"
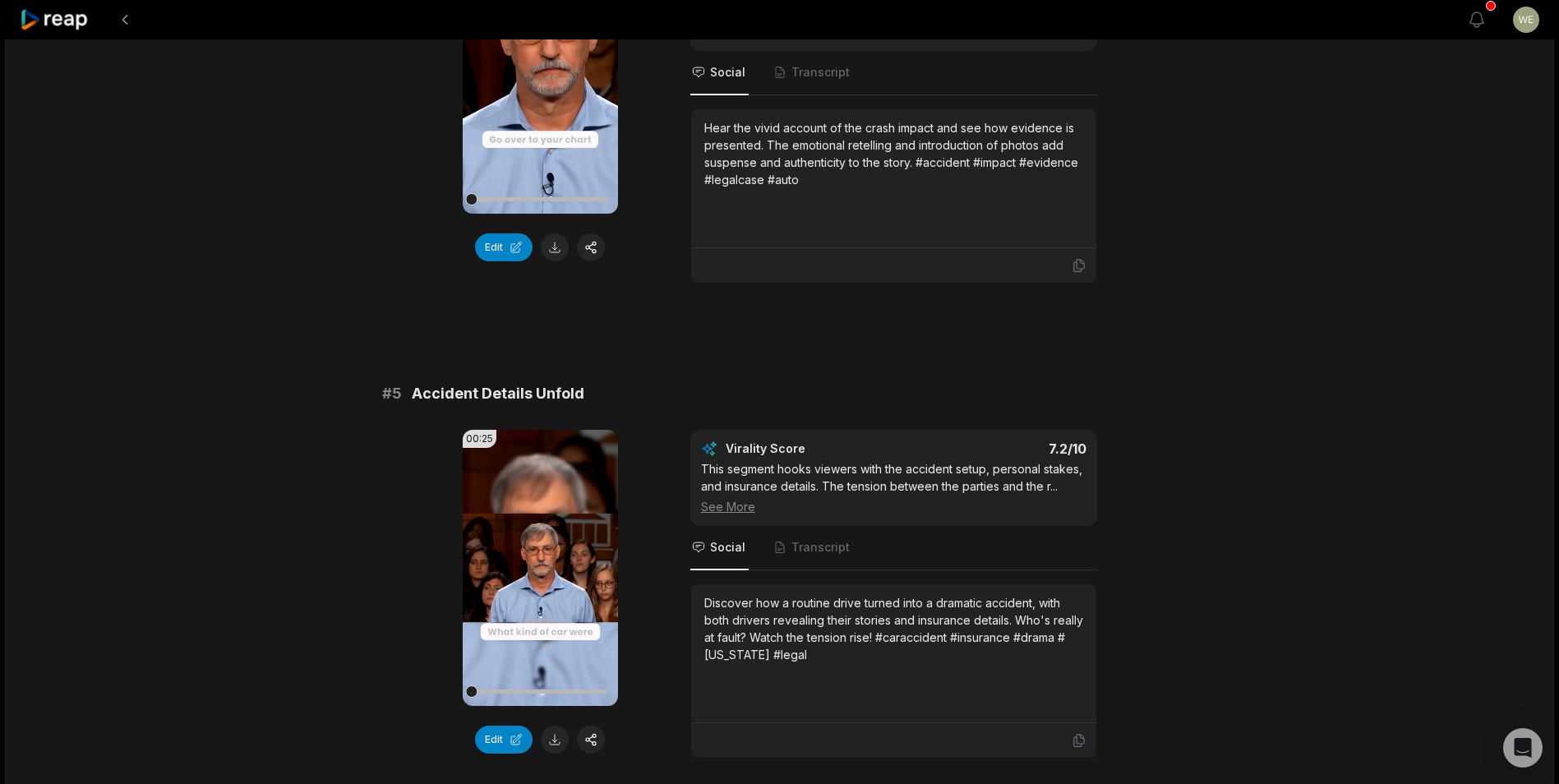
scroll to position [1889, 0]
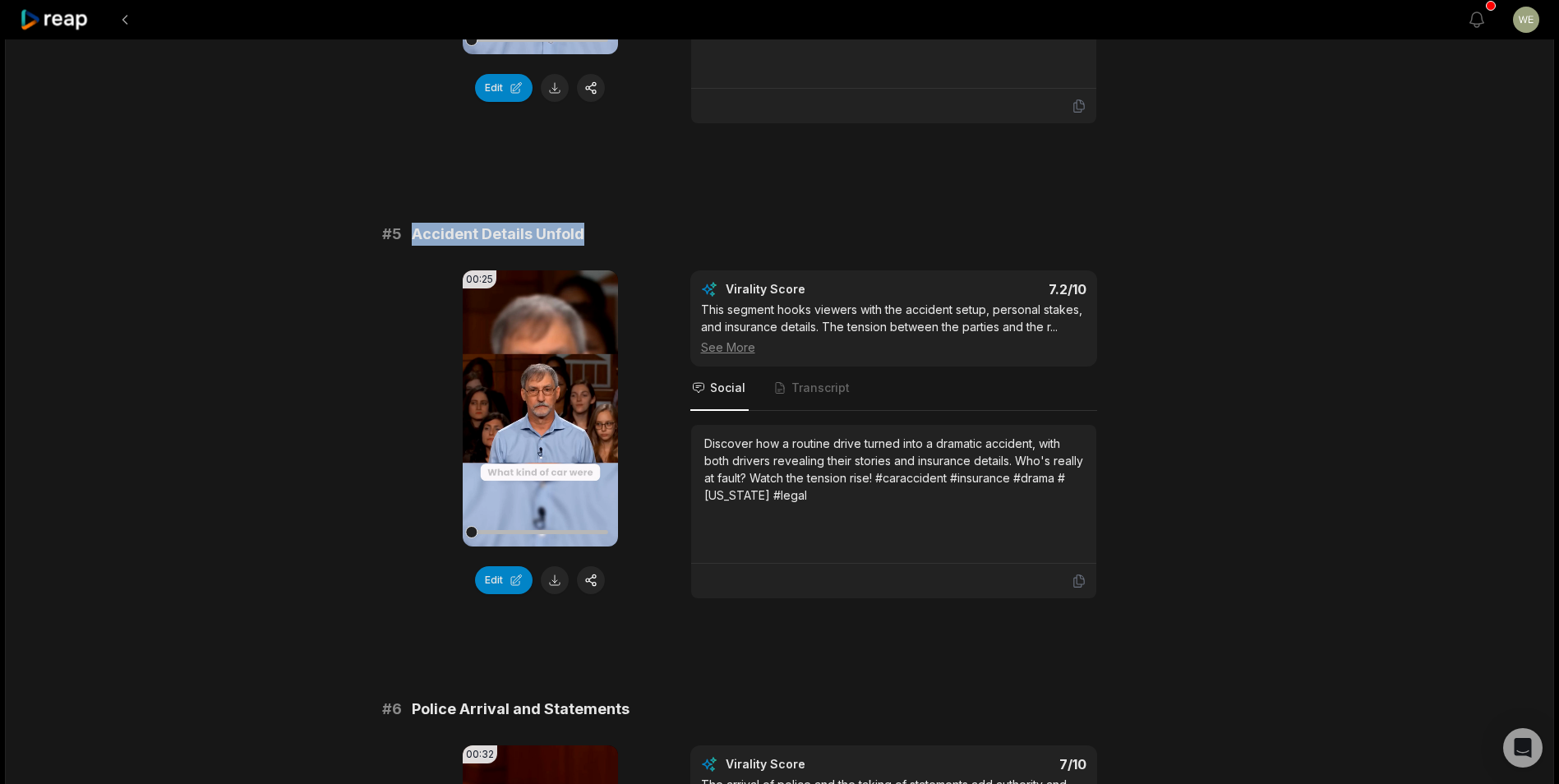
drag, startPoint x: 412, startPoint y: 233, endPoint x: 633, endPoint y: 232, distance: 221.0
click at [633, 232] on div "# 5 Accident Details Unfold" at bounding box center [779, 234] width 796 height 23
drag, startPoint x: 633, startPoint y: 232, endPoint x: 519, endPoint y: 230, distance: 114.0
copy span "Accident Details Unfold"
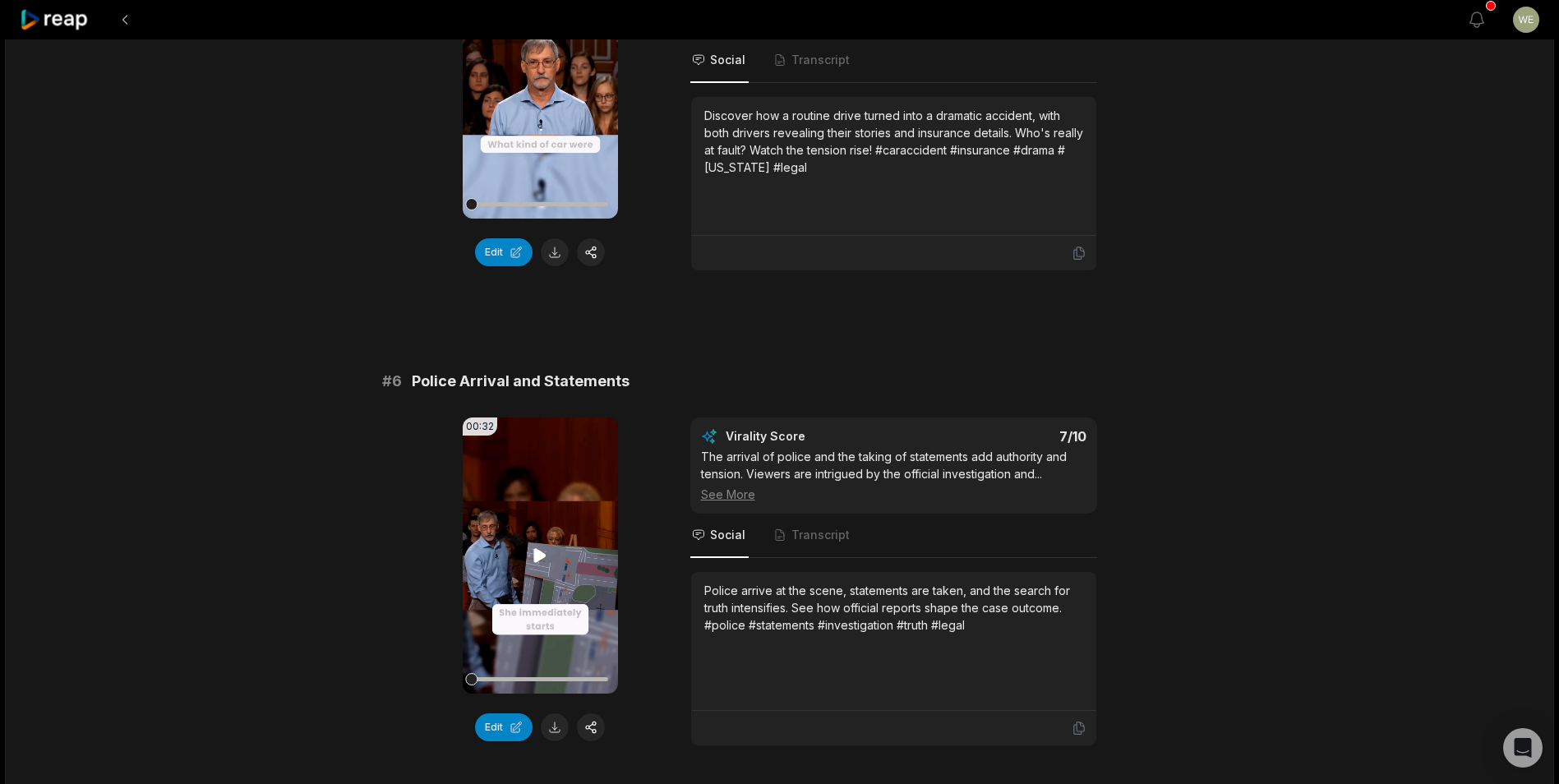
scroll to position [2217, 0]
drag, startPoint x: 409, startPoint y: 376, endPoint x: 658, endPoint y: 366, distance: 249.2
drag, startPoint x: 658, startPoint y: 366, endPoint x: 548, endPoint y: 384, distance: 111.5
copy span "Police Arrival and Statements"
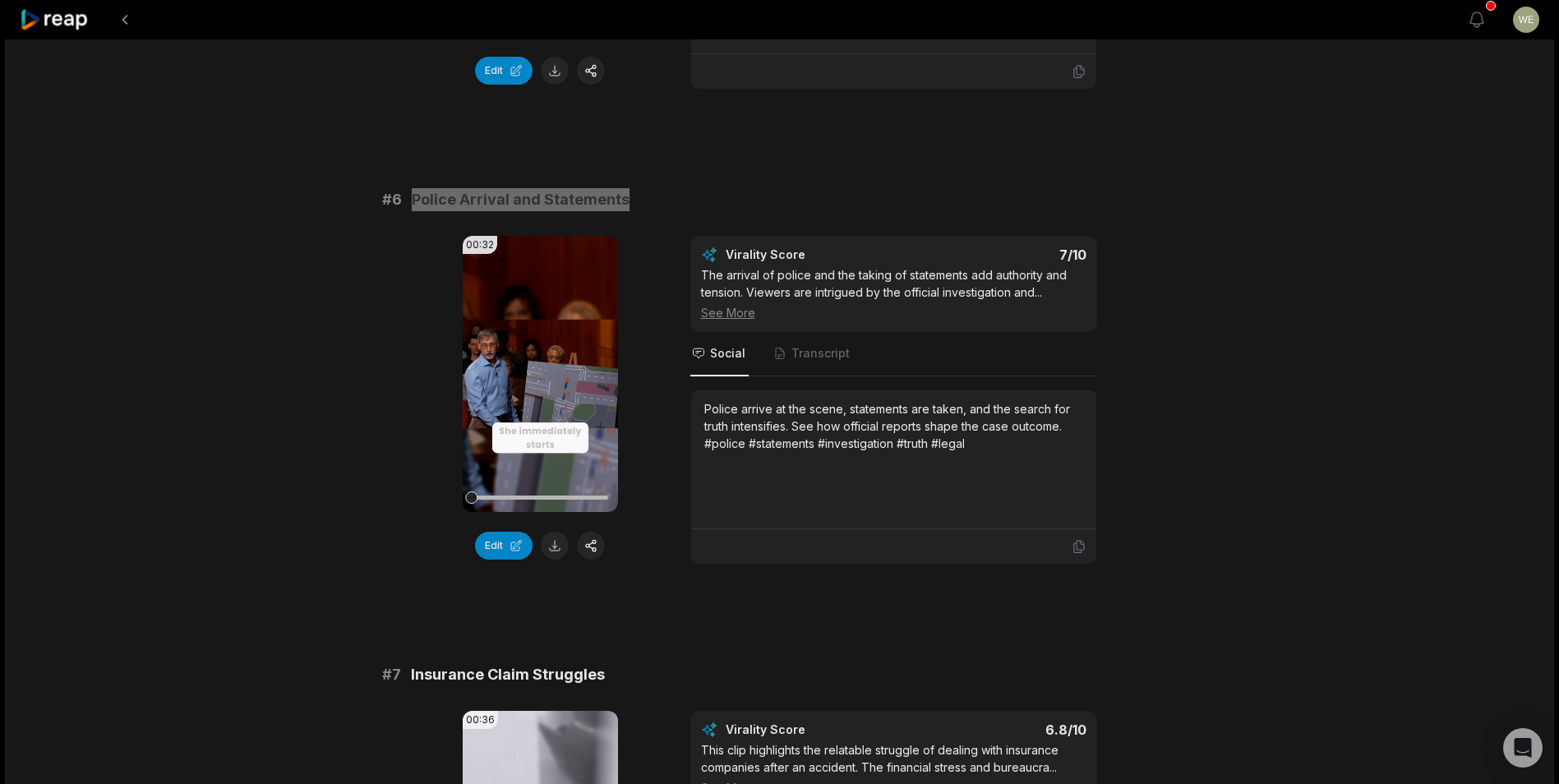
scroll to position [2546, 0]
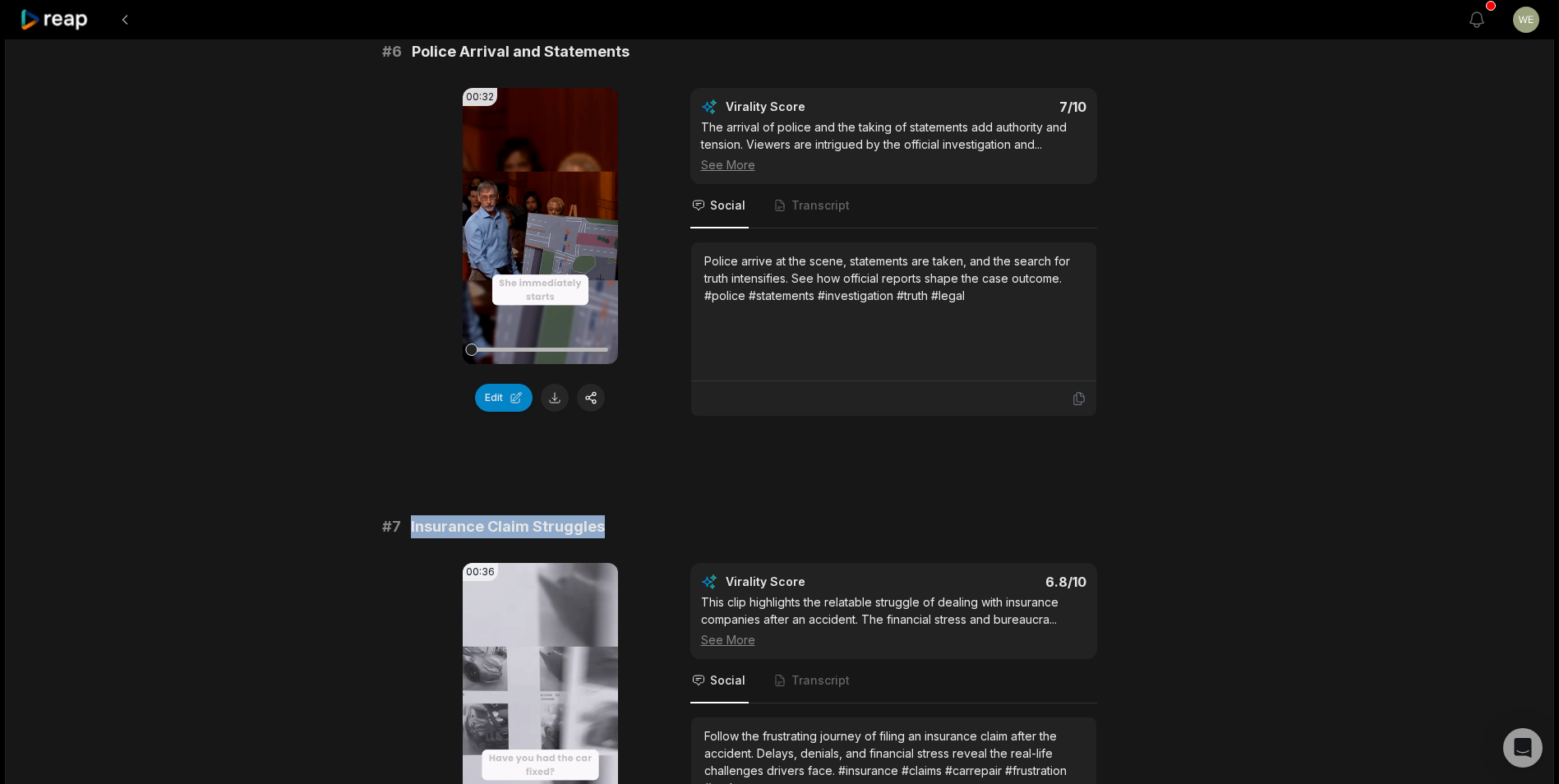
drag, startPoint x: 406, startPoint y: 528, endPoint x: 610, endPoint y: 528, distance: 204.0
click at [610, 528] on div "# 7 Insurance Claim Struggles" at bounding box center [779, 527] width 796 height 23
drag, startPoint x: 610, startPoint y: 528, endPoint x: 554, endPoint y: 520, distance: 56.6
copy span "Insurance Claim Struggles"
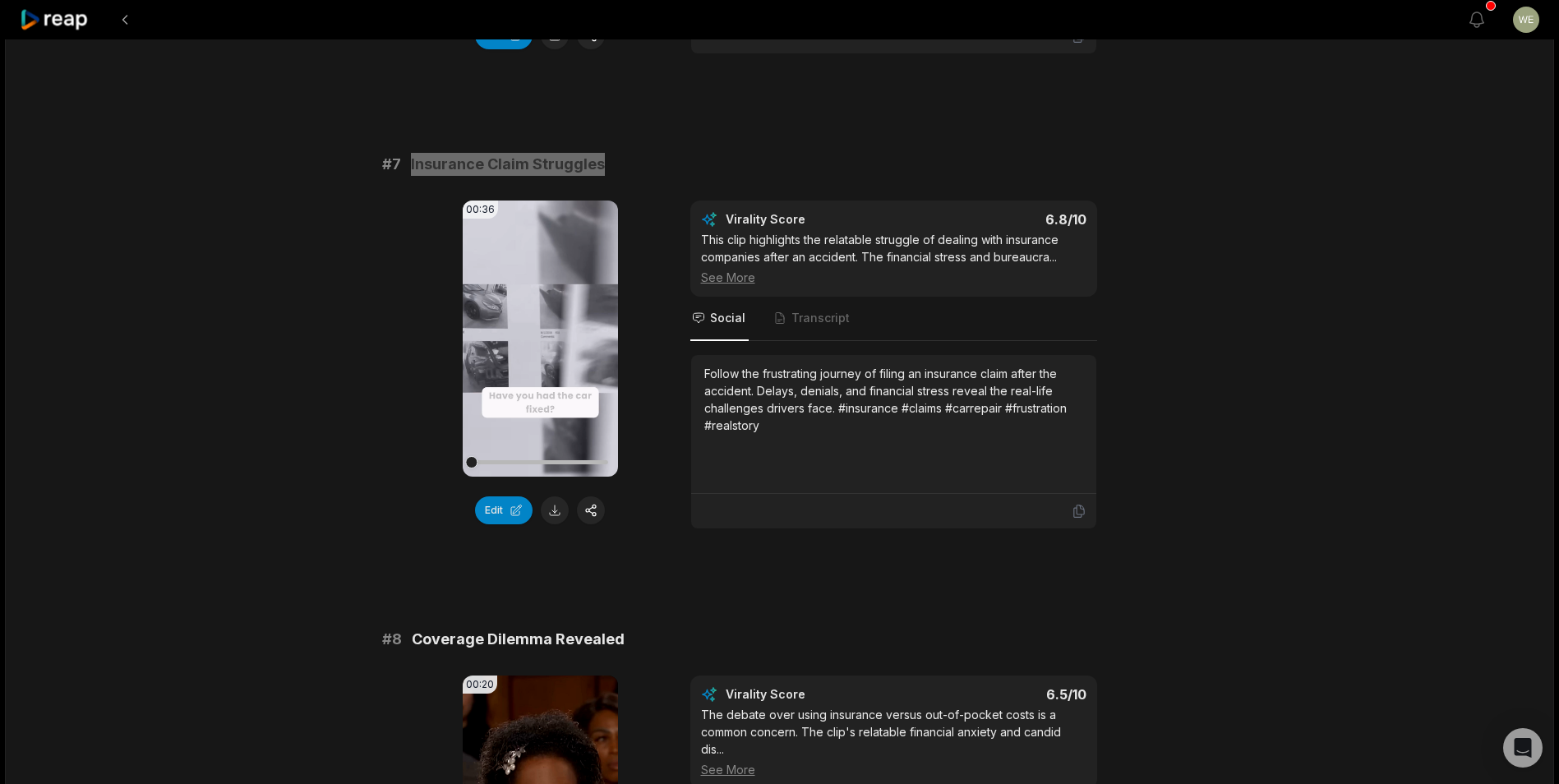
scroll to position [3039, 0]
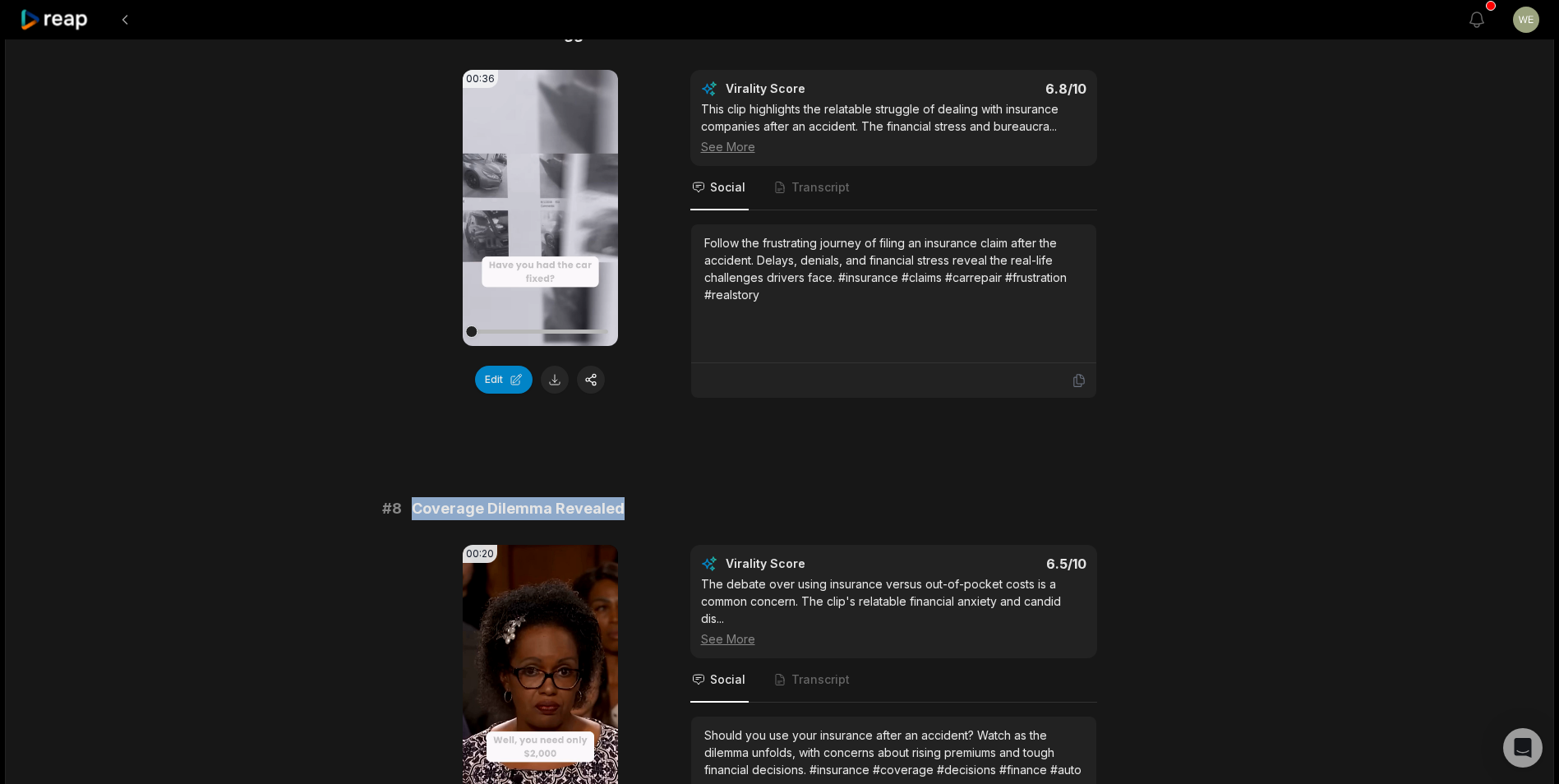
drag, startPoint x: 409, startPoint y: 508, endPoint x: 665, endPoint y: 502, distance: 256.1
click at [665, 502] on div "# 8 Coverage Dilemma Revealed" at bounding box center [779, 508] width 796 height 23
drag, startPoint x: 665, startPoint y: 502, endPoint x: 561, endPoint y: 502, distance: 104.0
copy span "Coverage Dilemma Revealed"
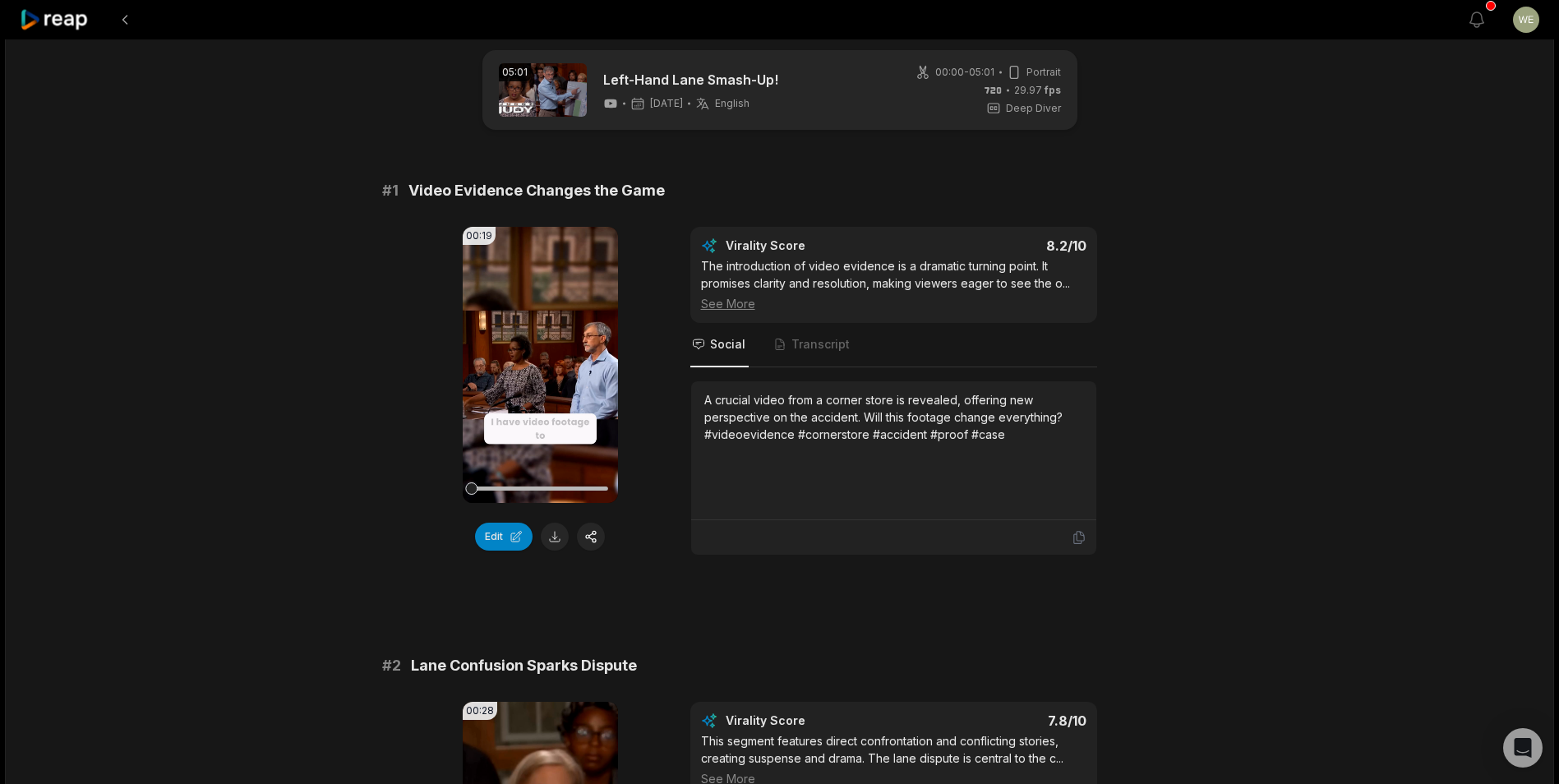
scroll to position [0, 0]
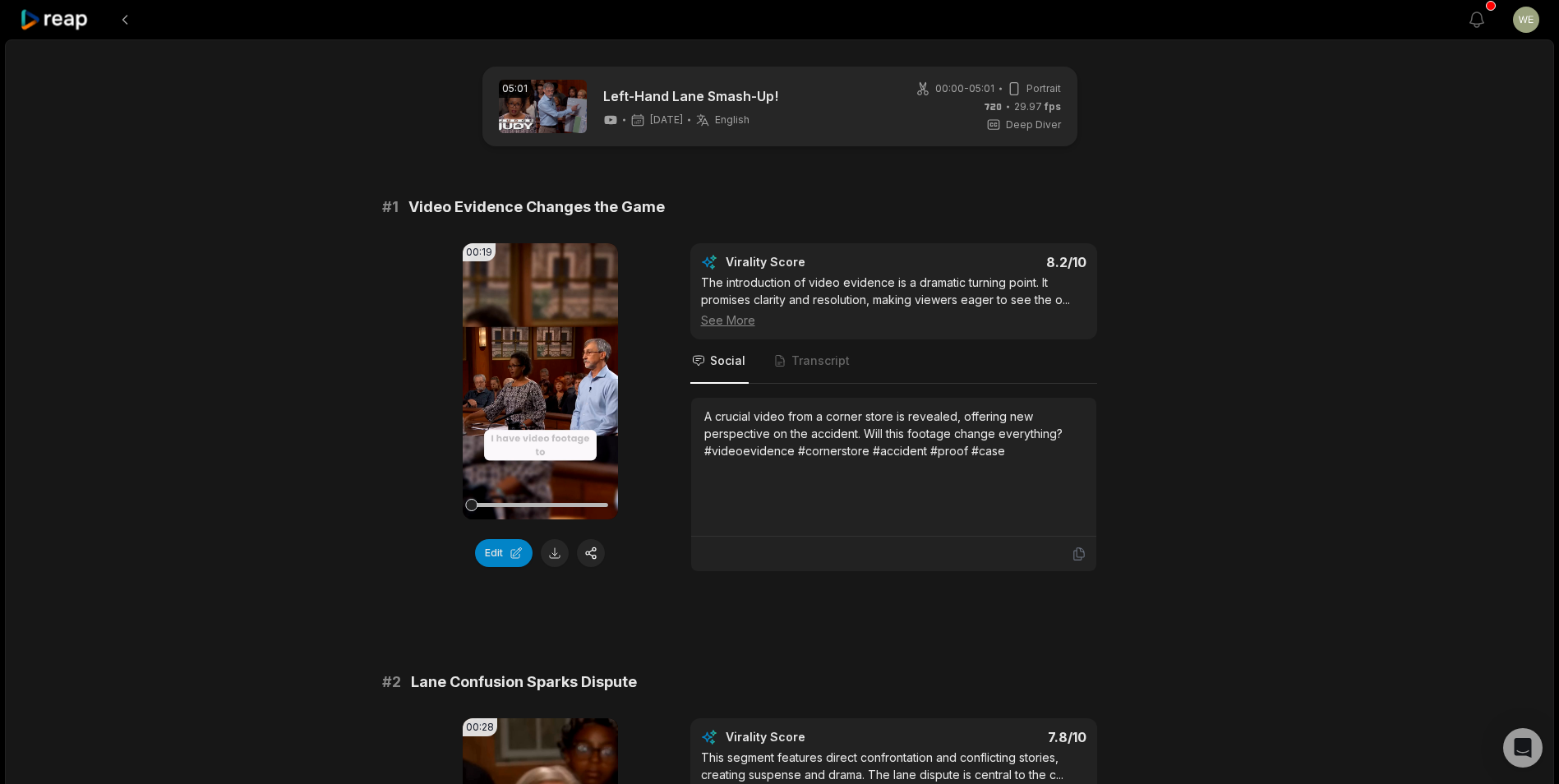
drag, startPoint x: 560, startPoint y: 551, endPoint x: 599, endPoint y: 529, distance: 44.8
click at [560, 551] on button at bounding box center [555, 553] width 28 height 28
drag, startPoint x: 406, startPoint y: 202, endPoint x: 693, endPoint y: 208, distance: 287.1
click at [693, 208] on div "# 1 Video Evidence Changes the Game" at bounding box center [779, 207] width 796 height 23
drag, startPoint x: 693, startPoint y: 208, endPoint x: 607, endPoint y: 208, distance: 86.0
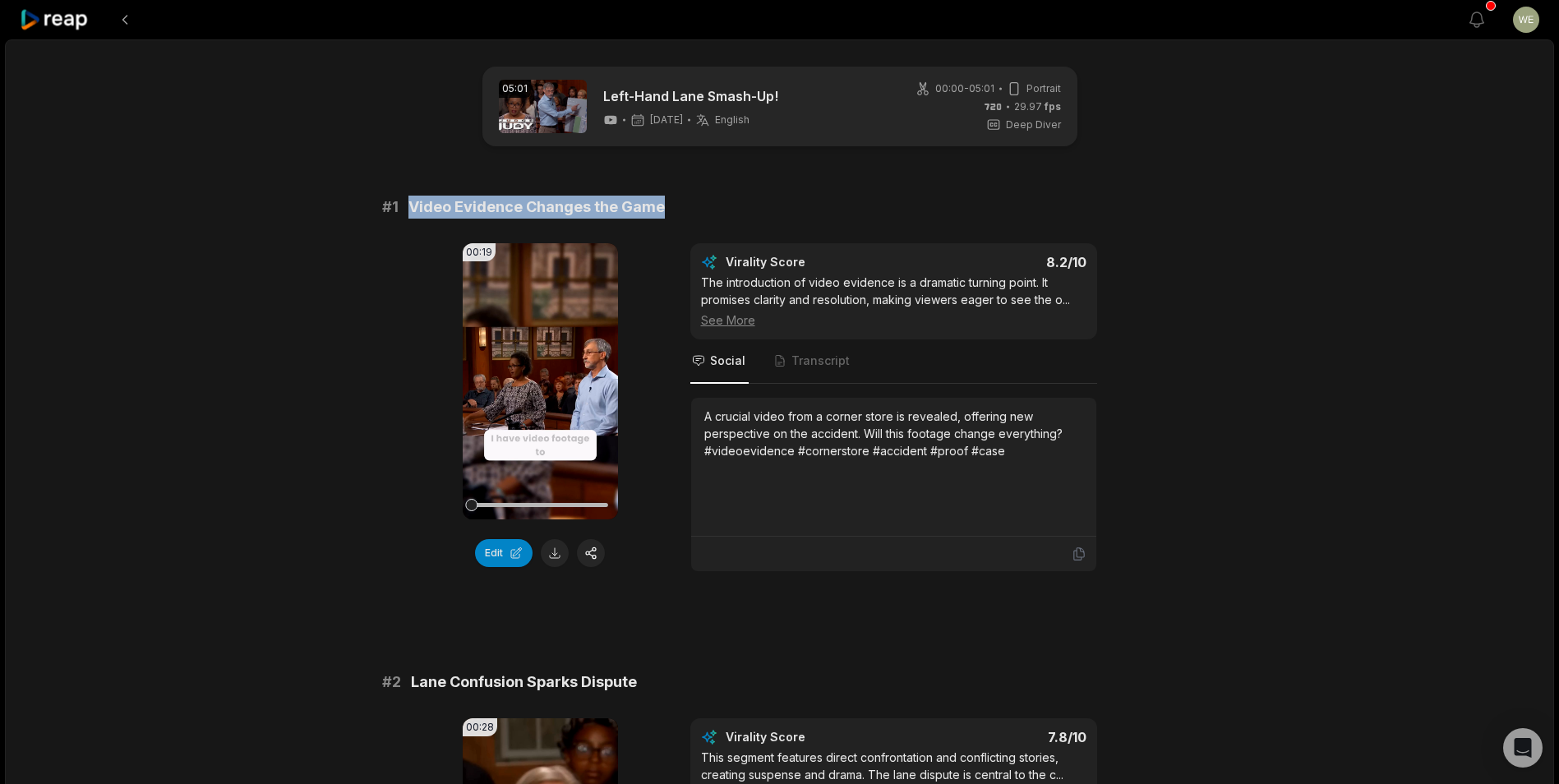
copy span "Video Evidence Changes the Game"
